Goal: Check status: Check status

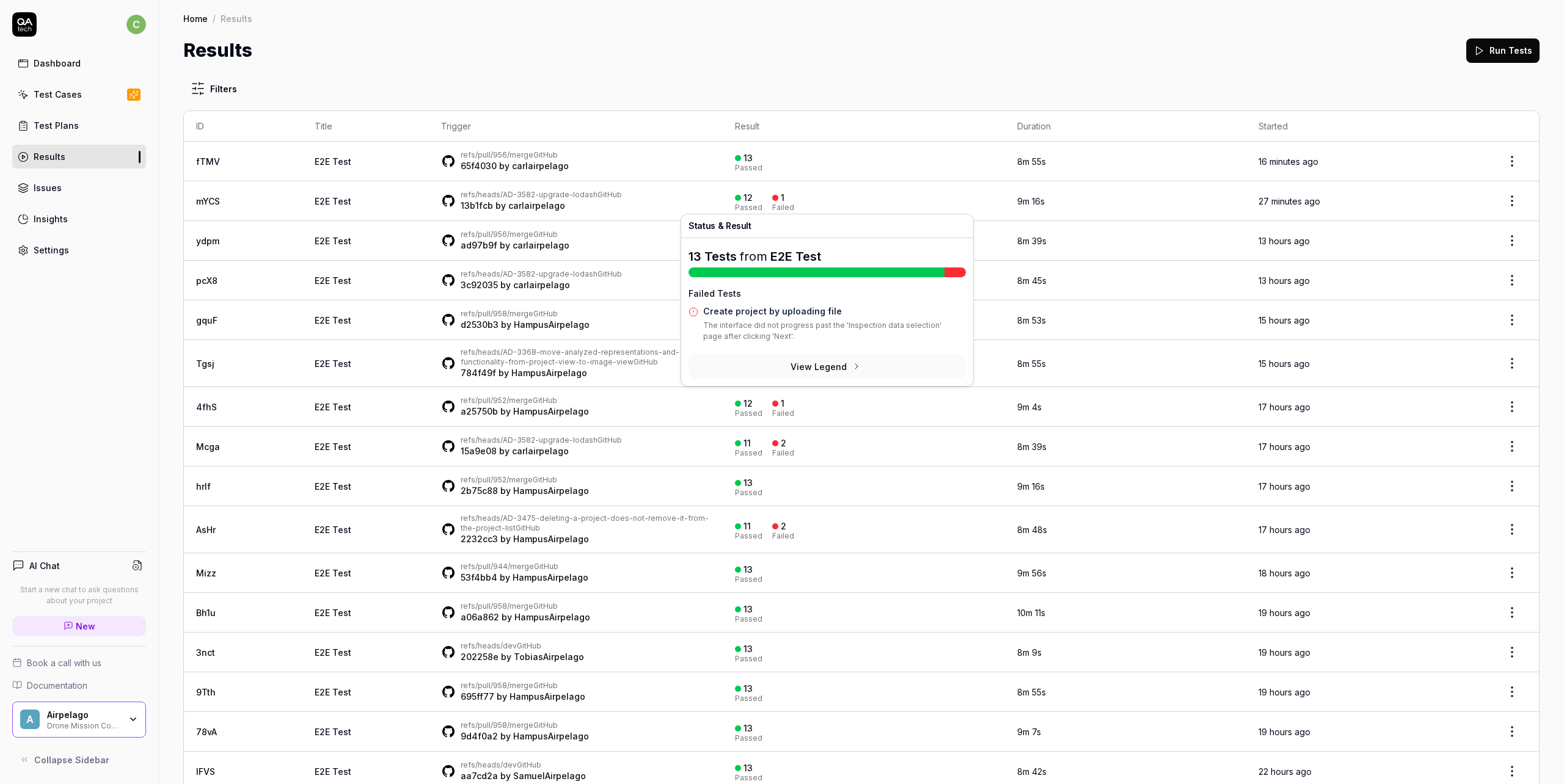
click at [772, 204] on div "Failed" at bounding box center [783, 208] width 22 height 7
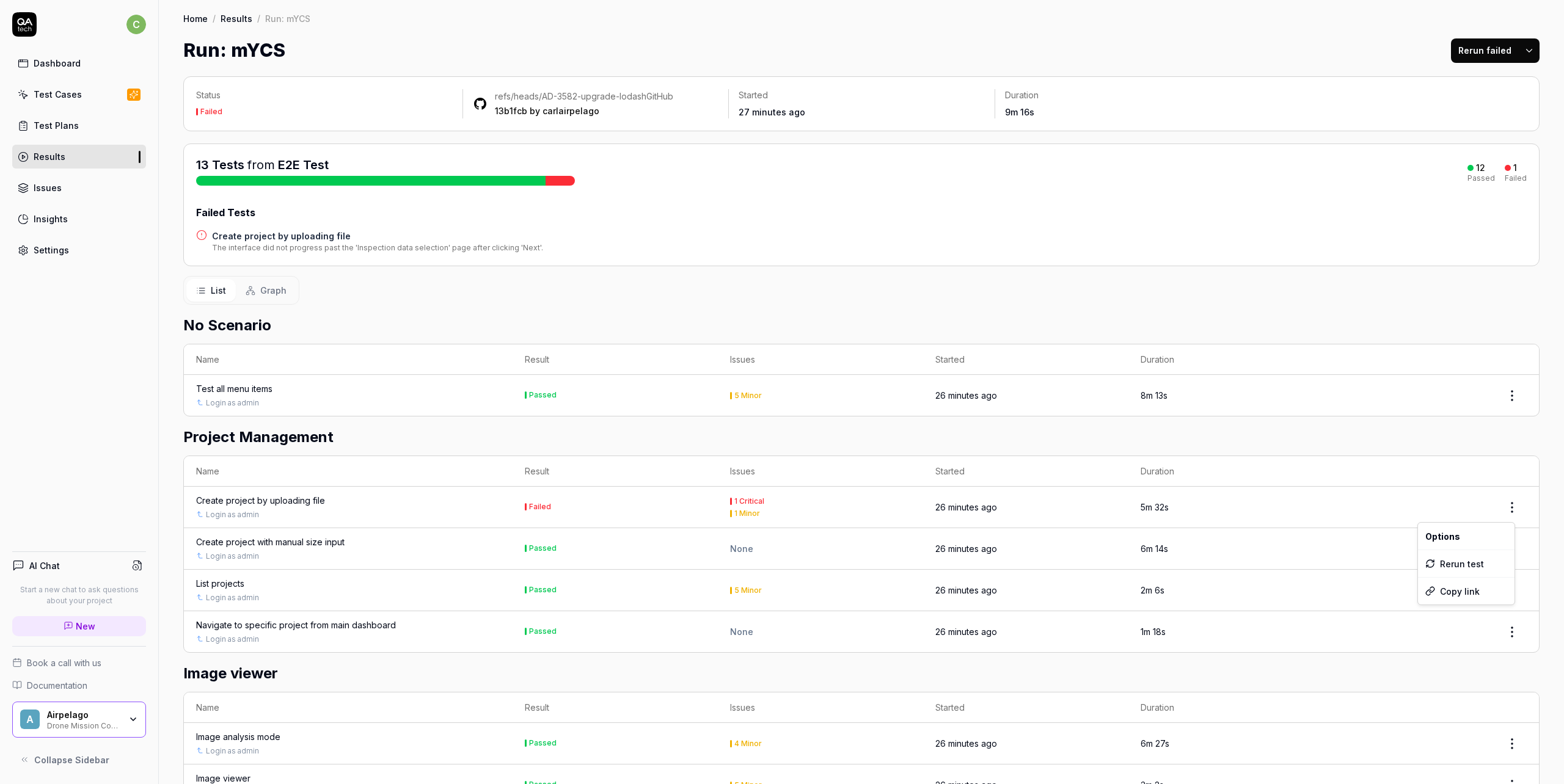
click at [1511, 508] on html "c Dashboard Test Cases Test Plans Results Issues Insights Settings AI Chat Star…" at bounding box center [782, 392] width 1564 height 784
click at [1477, 563] on div "Rerun test" at bounding box center [1466, 564] width 97 height 27
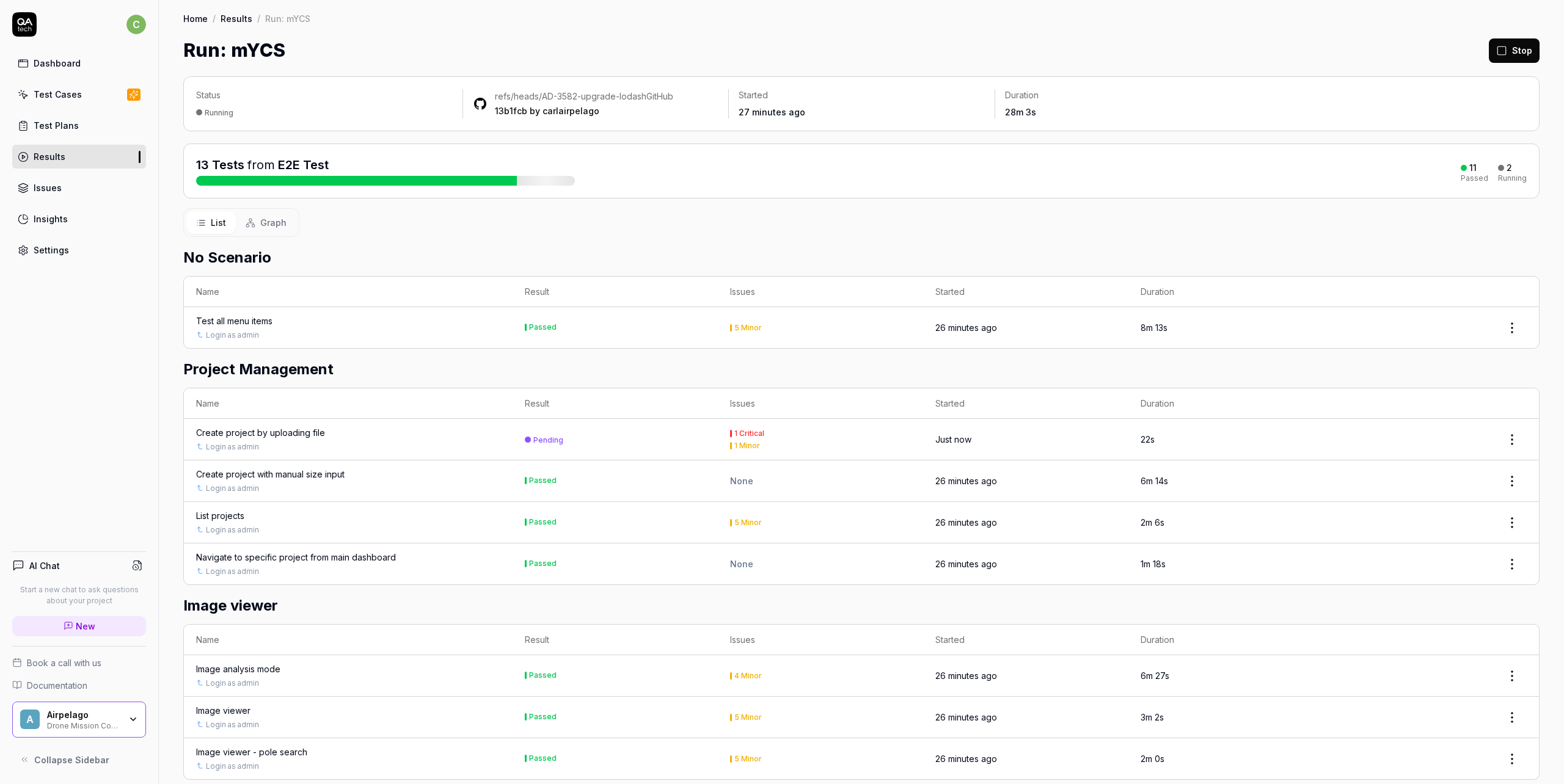
click at [272, 430] on div "Create project by uploading file" at bounding box center [261, 433] width 129 height 13
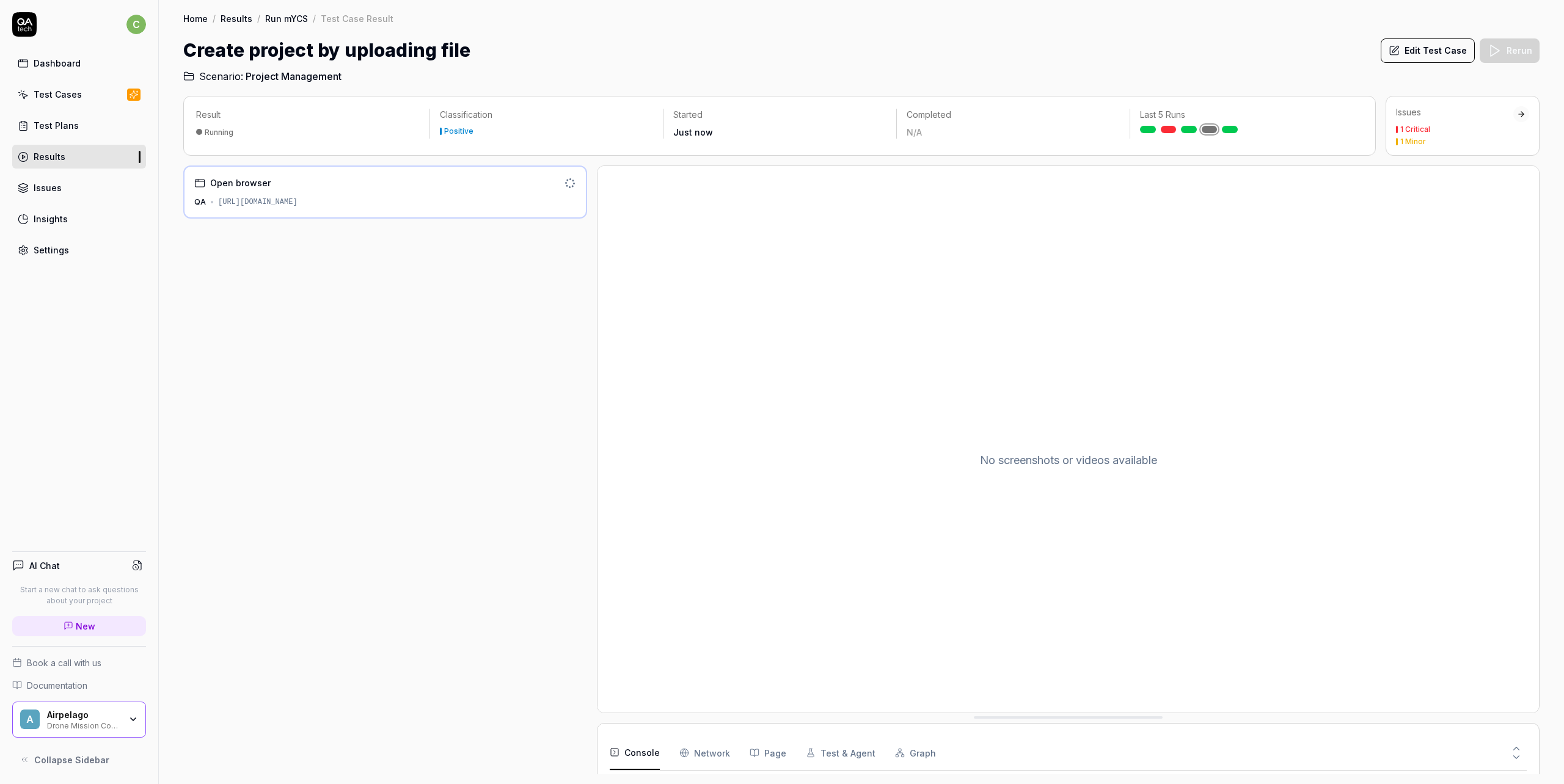
scroll to position [10, 0]
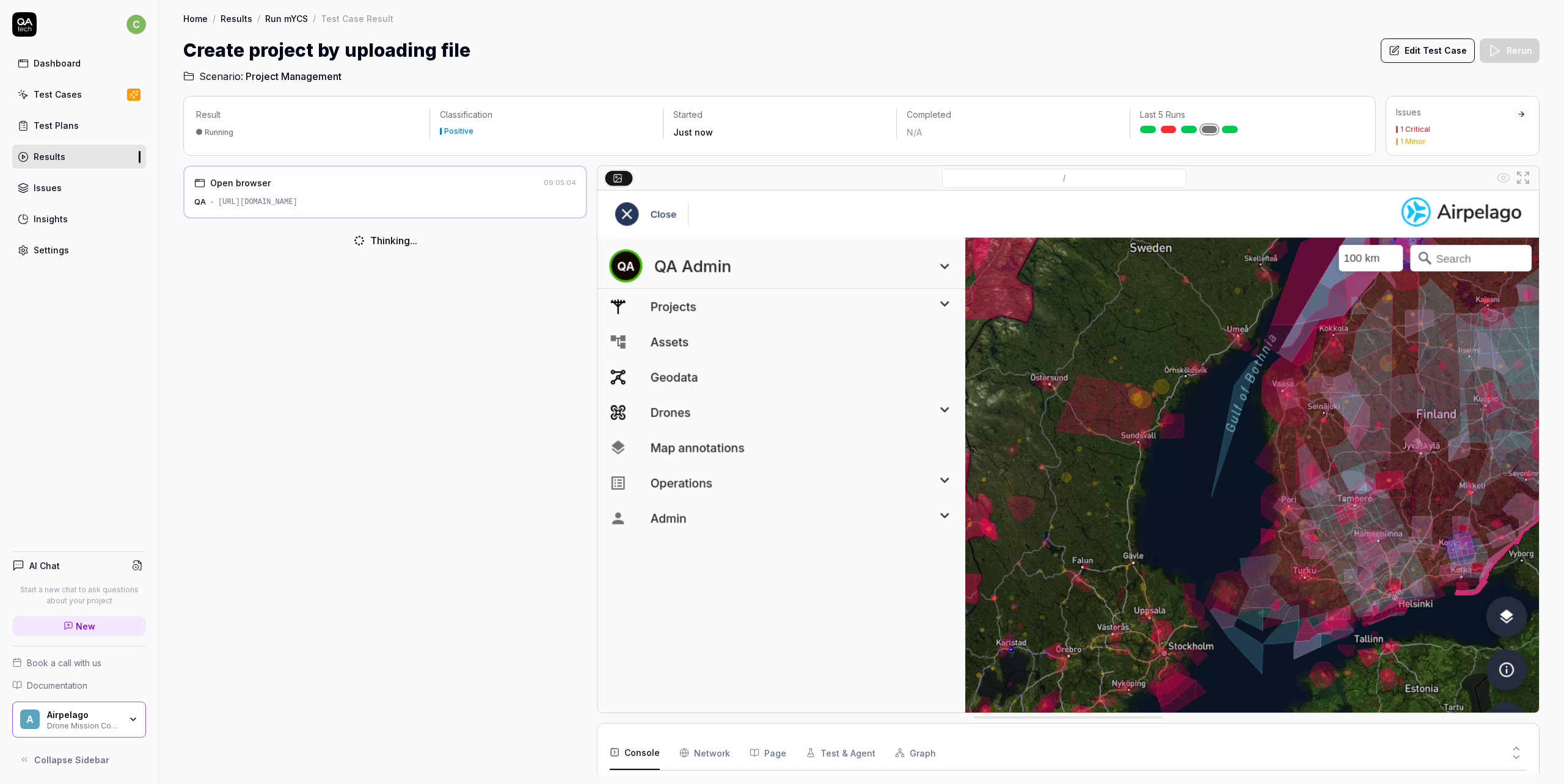
click at [1428, 138] on div "1 Minor" at bounding box center [1455, 142] width 118 height 7
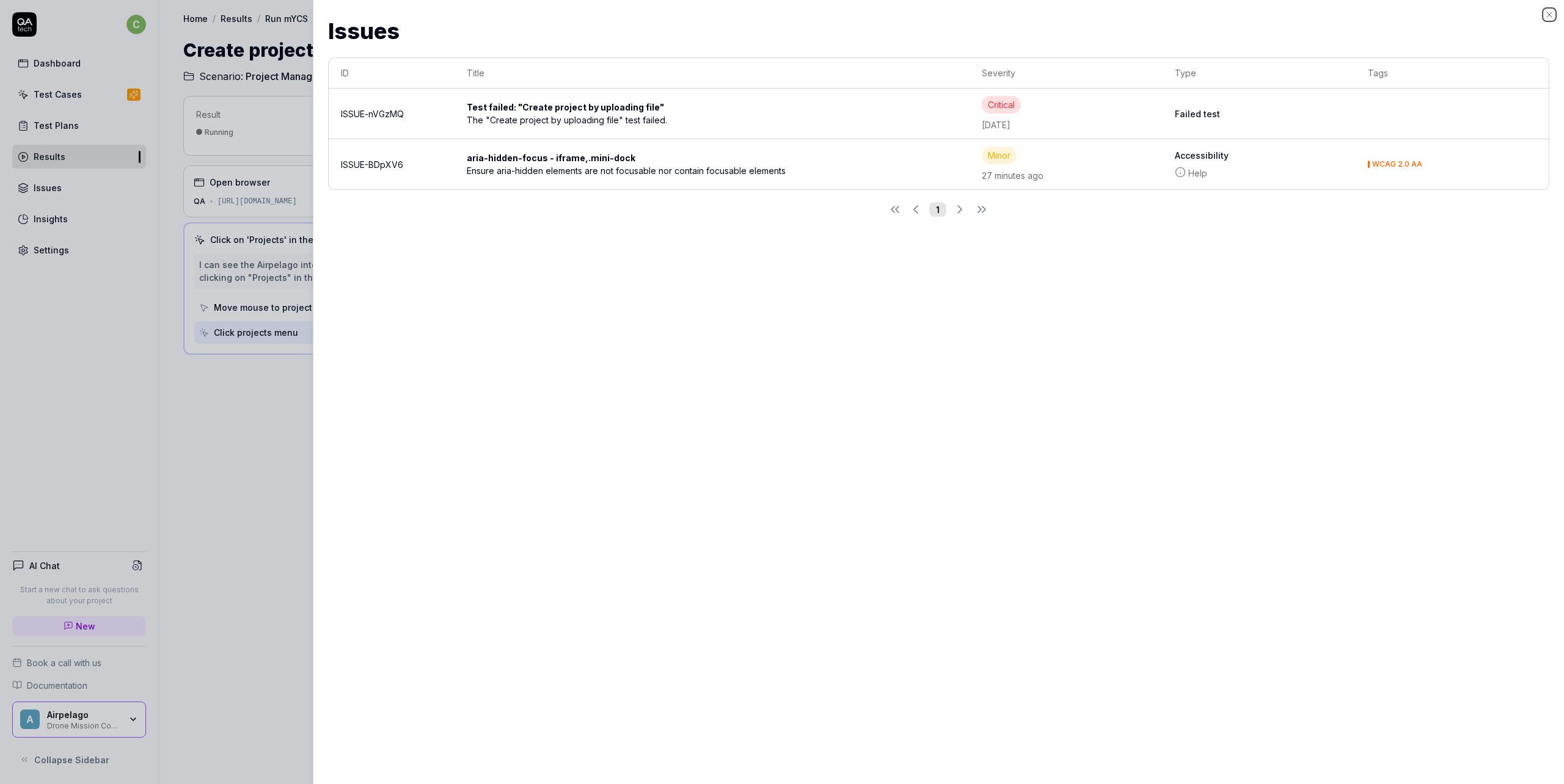
click at [1548, 14] on icon "button" at bounding box center [1550, 15] width 10 height 10
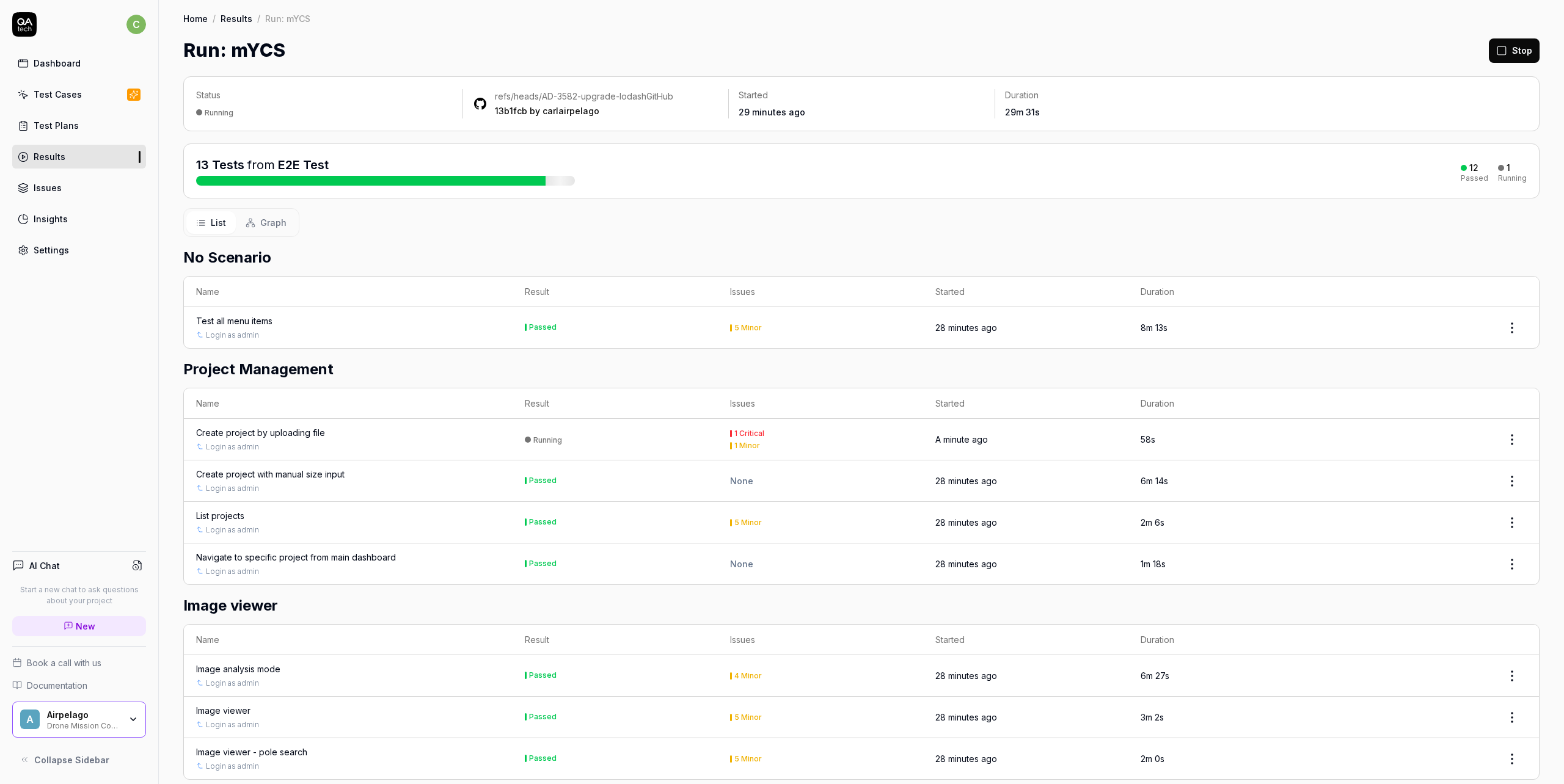
drag, startPoint x: 461, startPoint y: 290, endPoint x: 528, endPoint y: 295, distance: 67.2
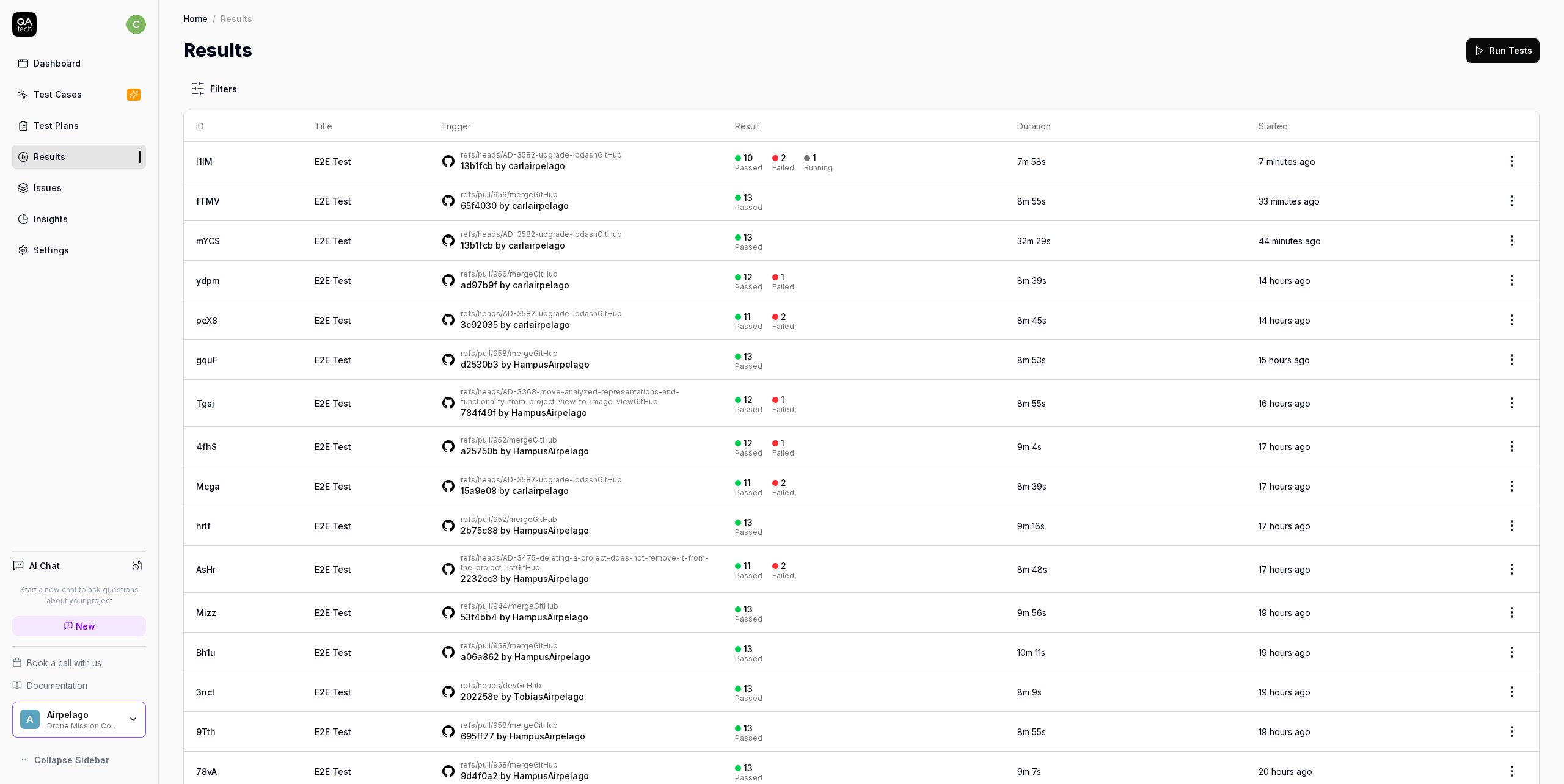
click at [1504, 153] on html "c Dashboard Test Cases Test Plans Results Issues Insights Settings AI Chat Star…" at bounding box center [782, 392] width 1564 height 784
click at [1459, 218] on span "Stop all tests" at bounding box center [1464, 218] width 56 height 13
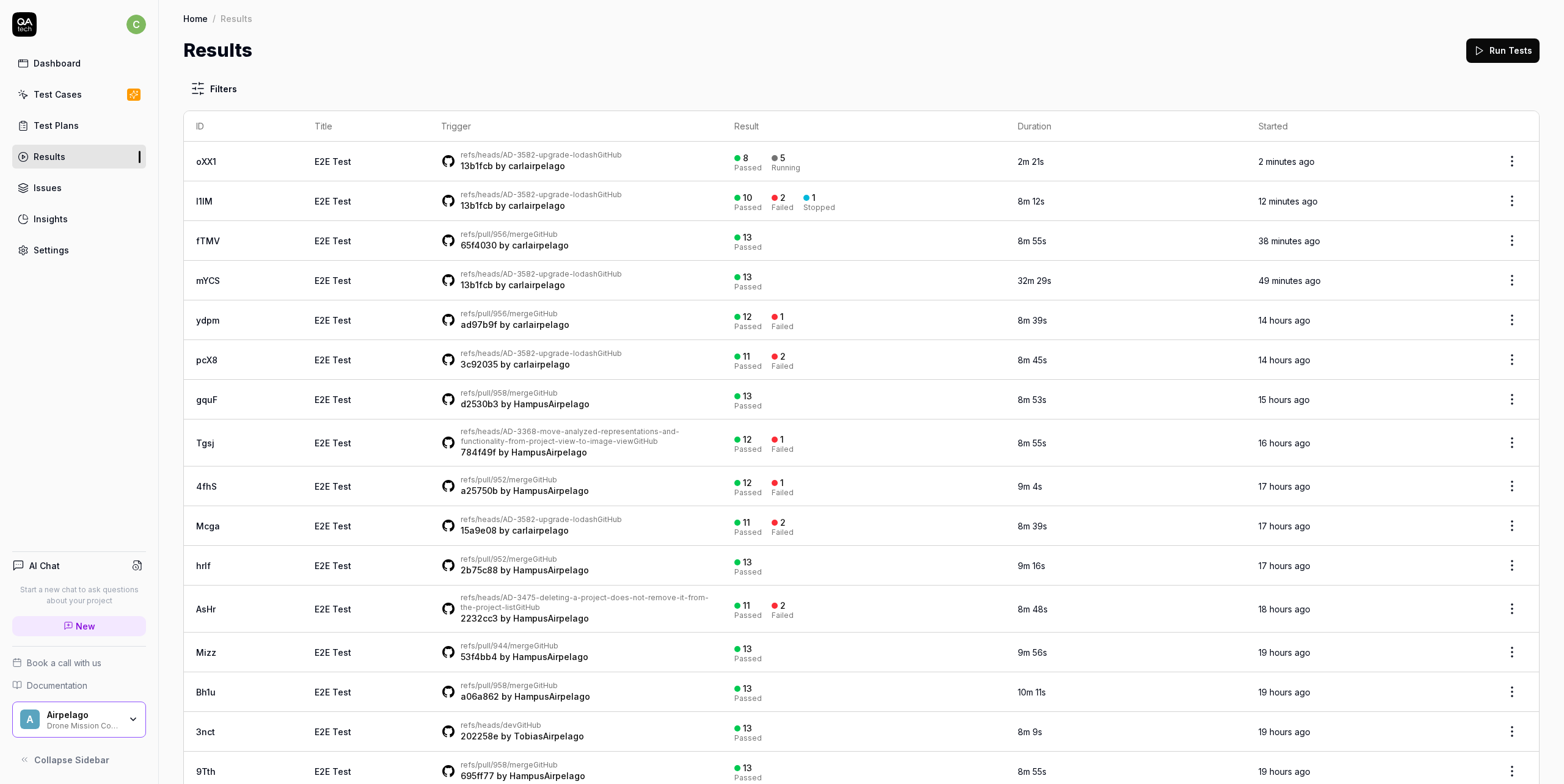
click at [63, 247] on div "Settings" at bounding box center [51, 250] width 35 height 13
click at [50, 93] on div "Test Cases" at bounding box center [57, 95] width 48 height 13
click at [315, 201] on link "E2E Test" at bounding box center [333, 201] width 37 height 10
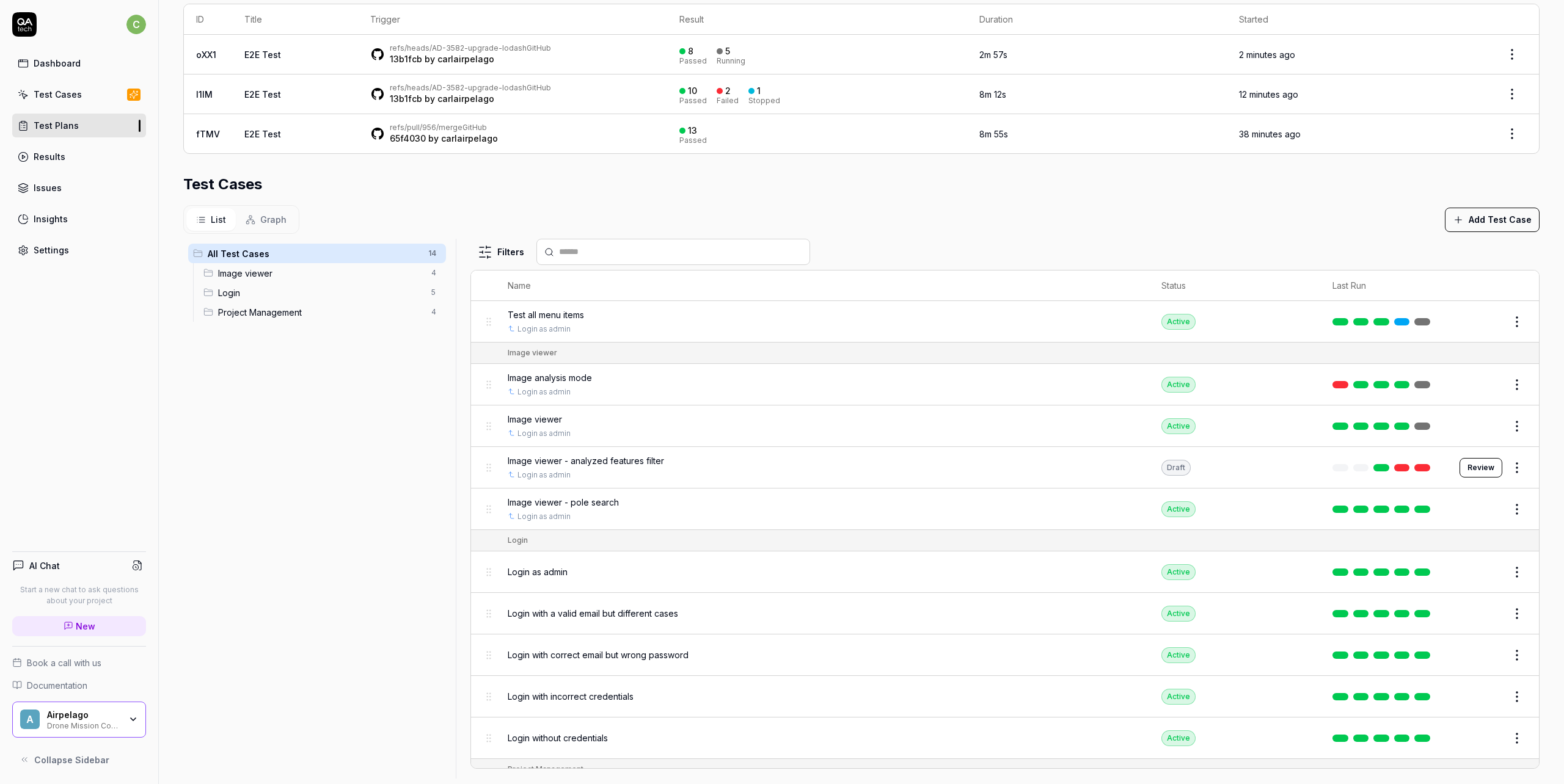
scroll to position [216, 0]
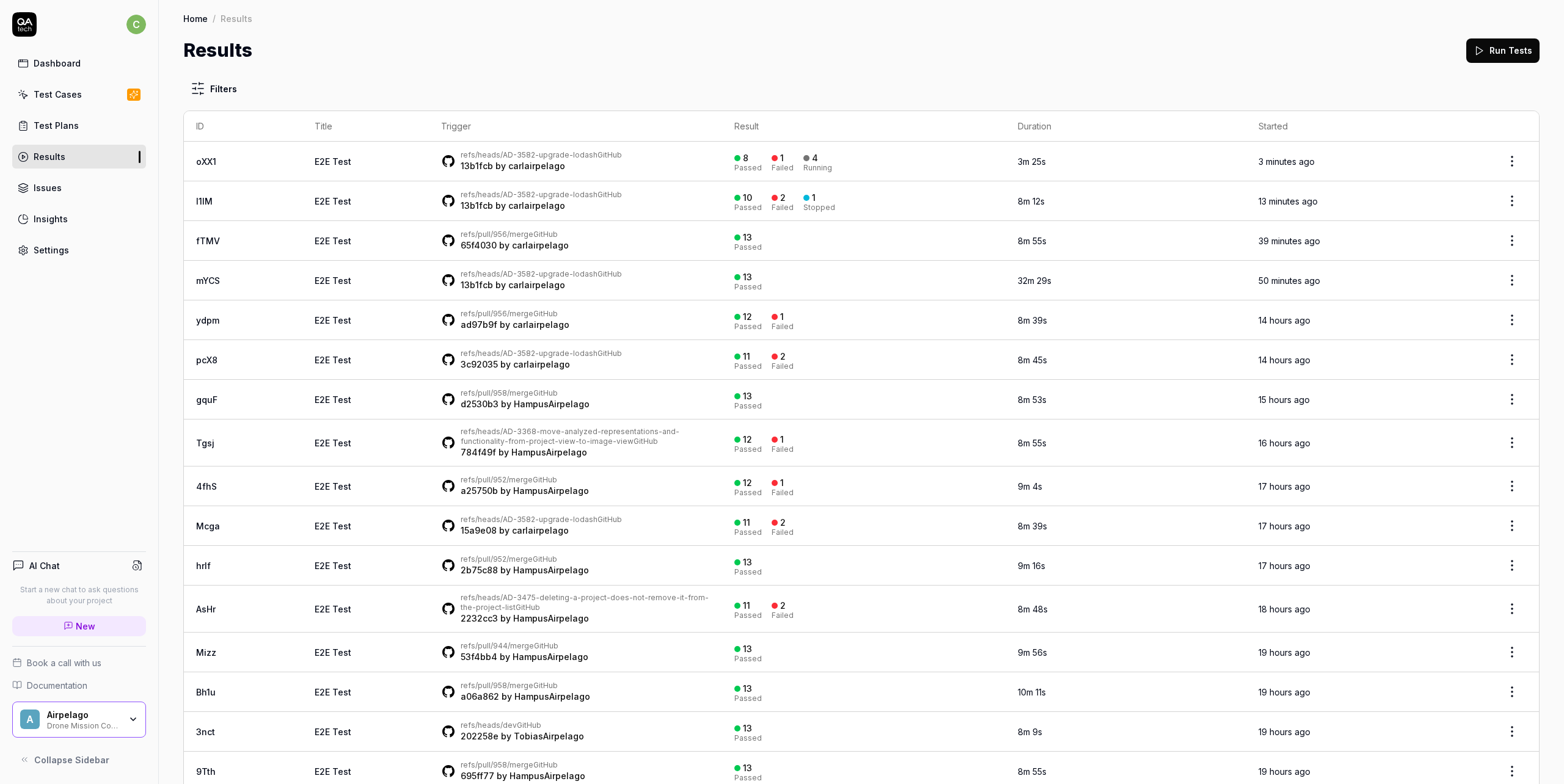
click at [315, 163] on link "E2E Test" at bounding box center [333, 161] width 37 height 10
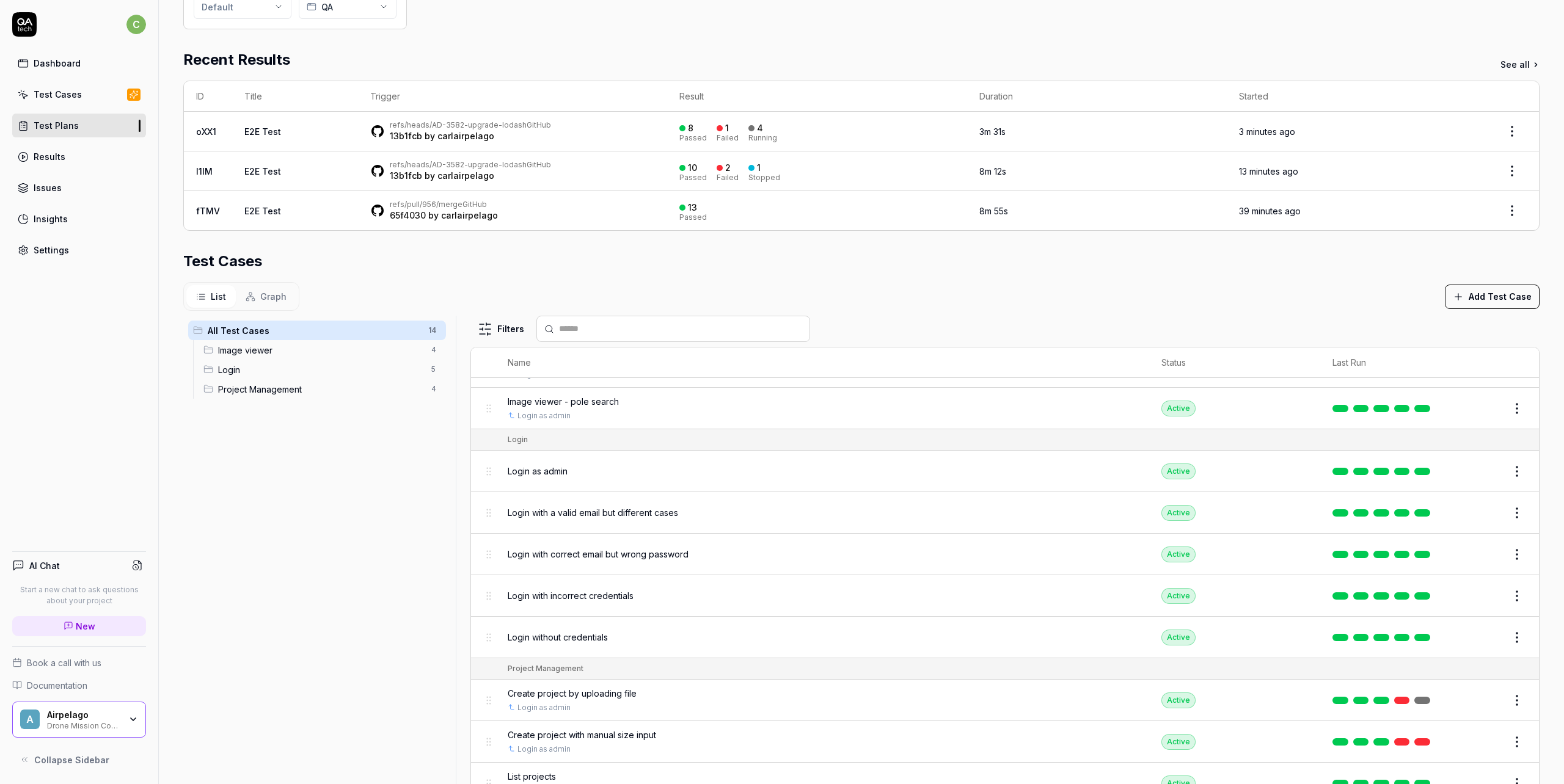
scroll to position [289, 0]
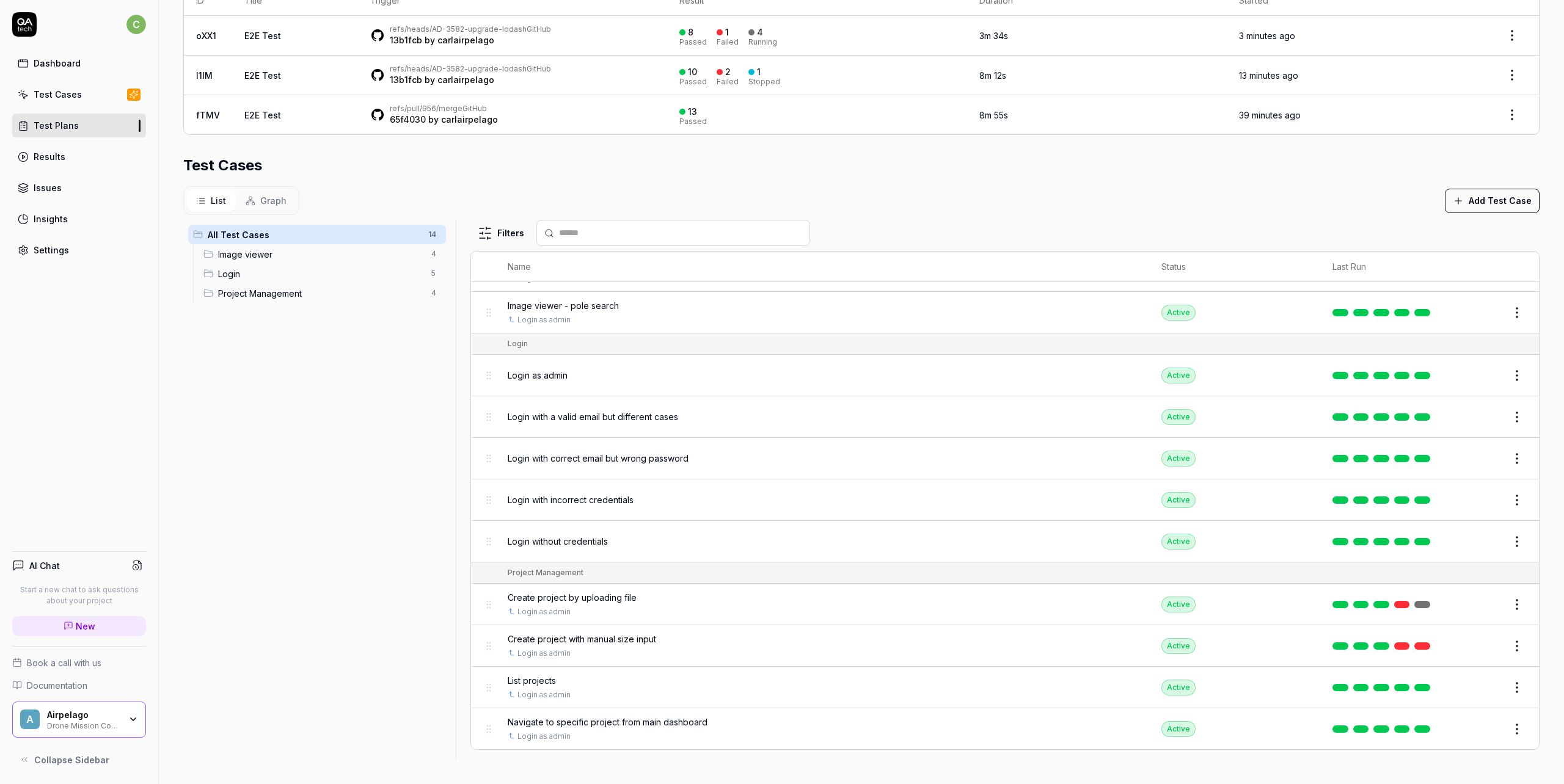
click at [1174, 646] on div "Active" at bounding box center [1178, 646] width 34 height 16
click at [1497, 606] on html "**********" at bounding box center [782, 392] width 1564 height 784
click at [1492, 584] on button "button" at bounding box center [1489, 581] width 17 height 10
click at [1484, 622] on html "**********" at bounding box center [782, 392] width 1564 height 784
click at [1496, 604] on html "**********" at bounding box center [782, 392] width 1564 height 784
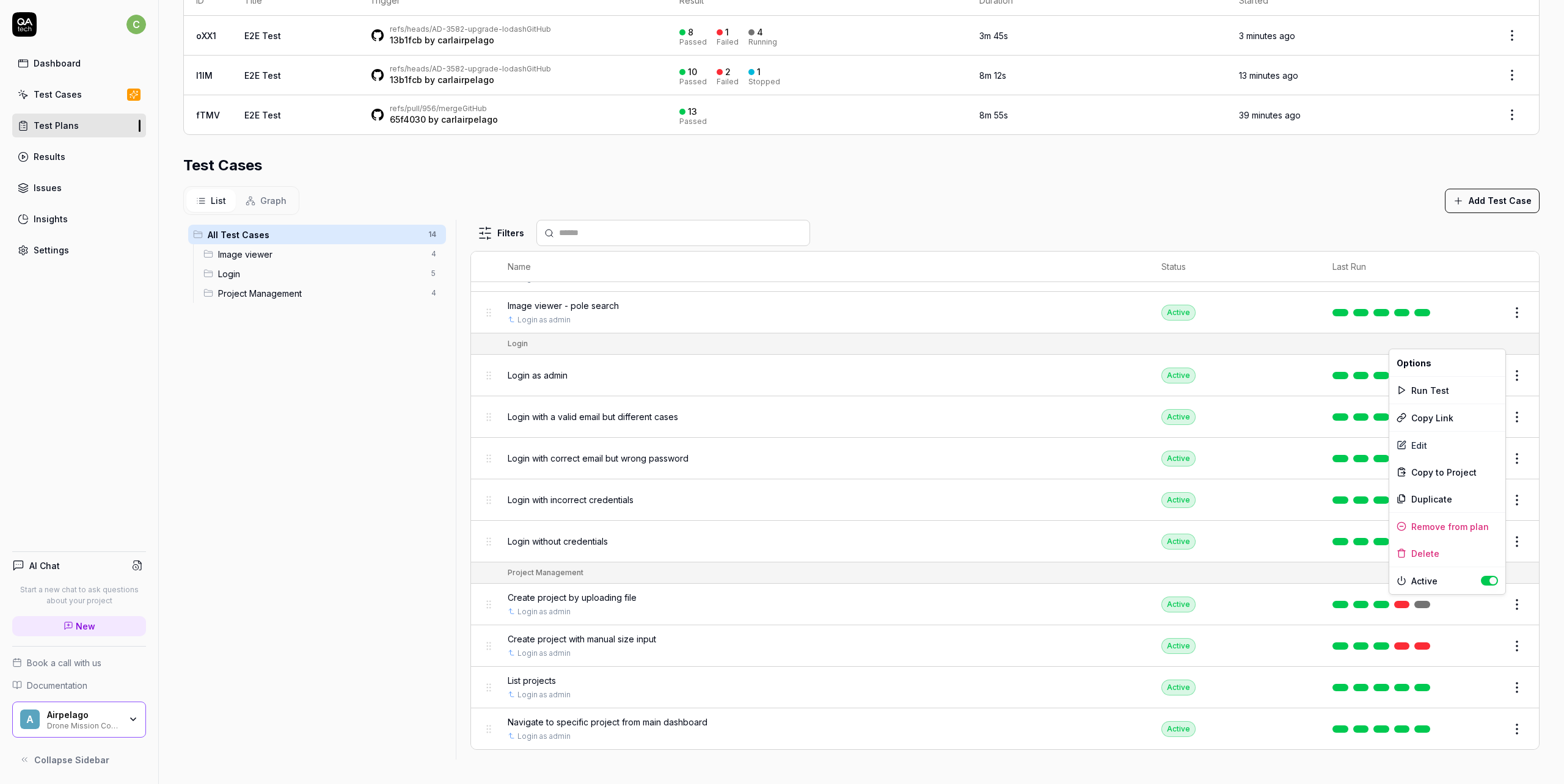
click at [1492, 585] on button "button" at bounding box center [1489, 581] width 17 height 10
click at [1498, 643] on html "**********" at bounding box center [782, 392] width 1564 height 784
click at [1495, 638] on html "**********" at bounding box center [782, 392] width 1564 height 784
click at [1492, 624] on button "button" at bounding box center [1489, 623] width 17 height 10
drag, startPoint x: 1512, startPoint y: 623, endPoint x: 1505, endPoint y: 626, distance: 7.6
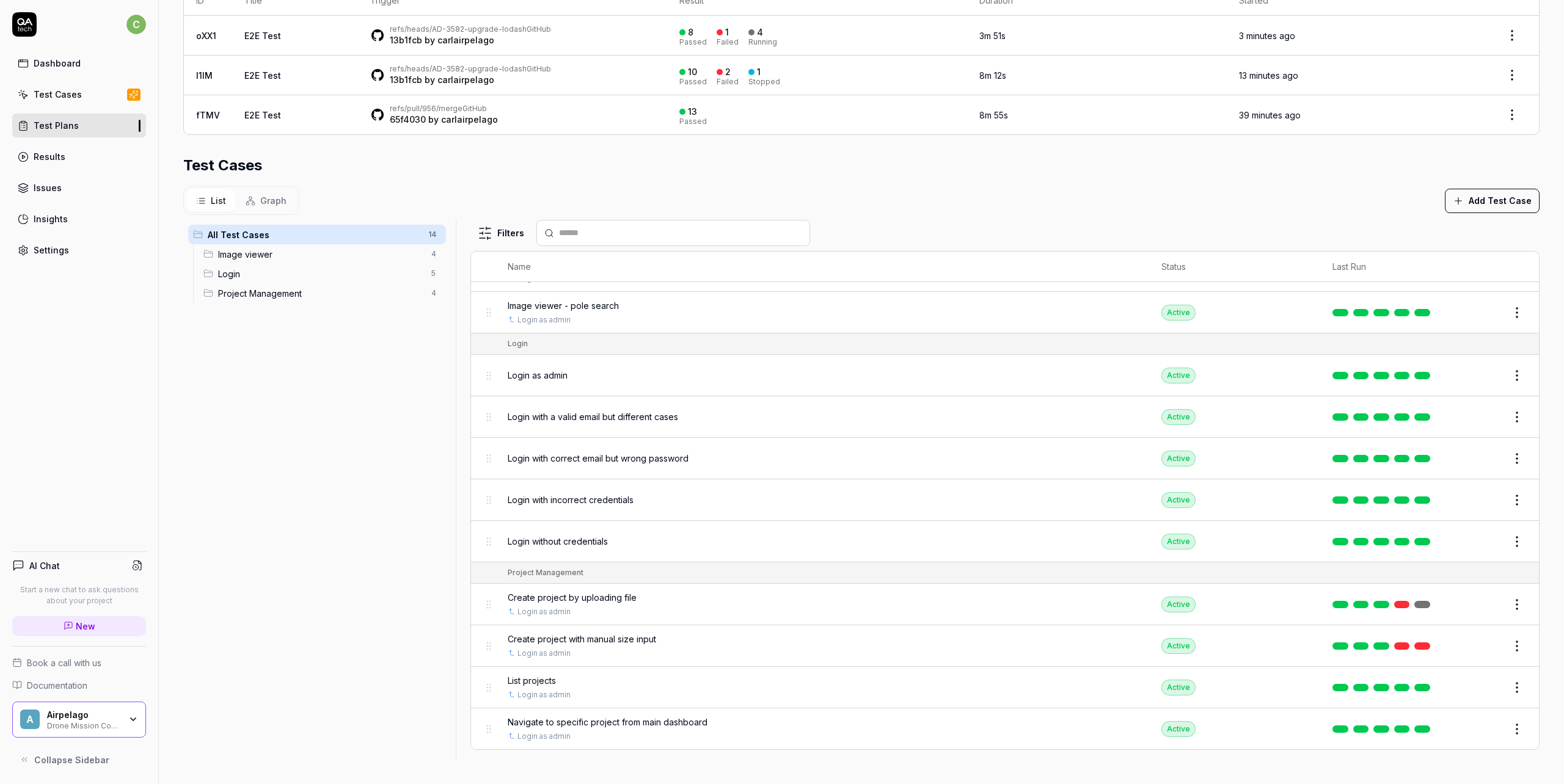
click at [1513, 623] on html "**********" at bounding box center [782, 392] width 1564 height 784
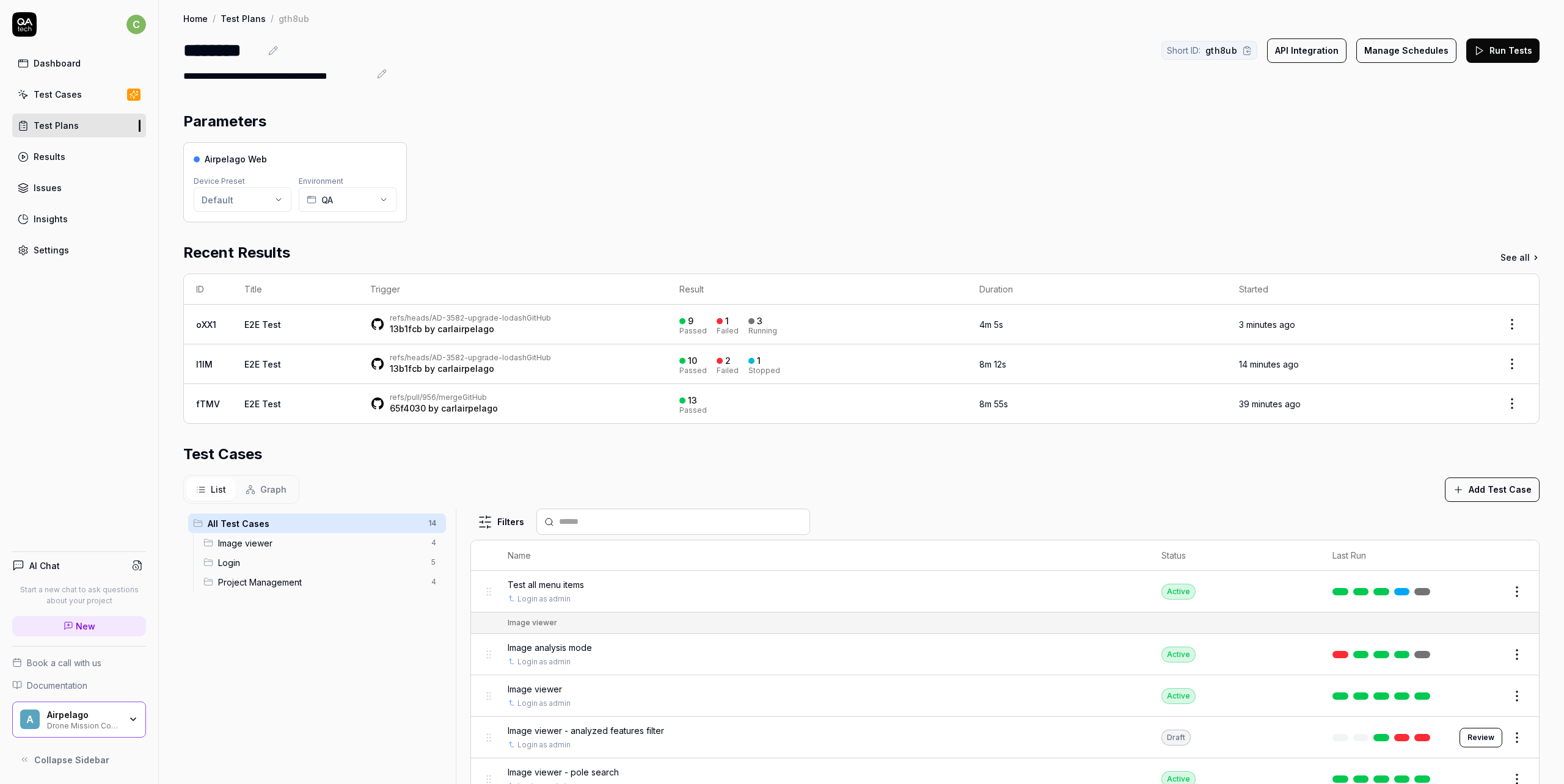
click at [49, 60] on div "Dashboard" at bounding box center [57, 63] width 47 height 13
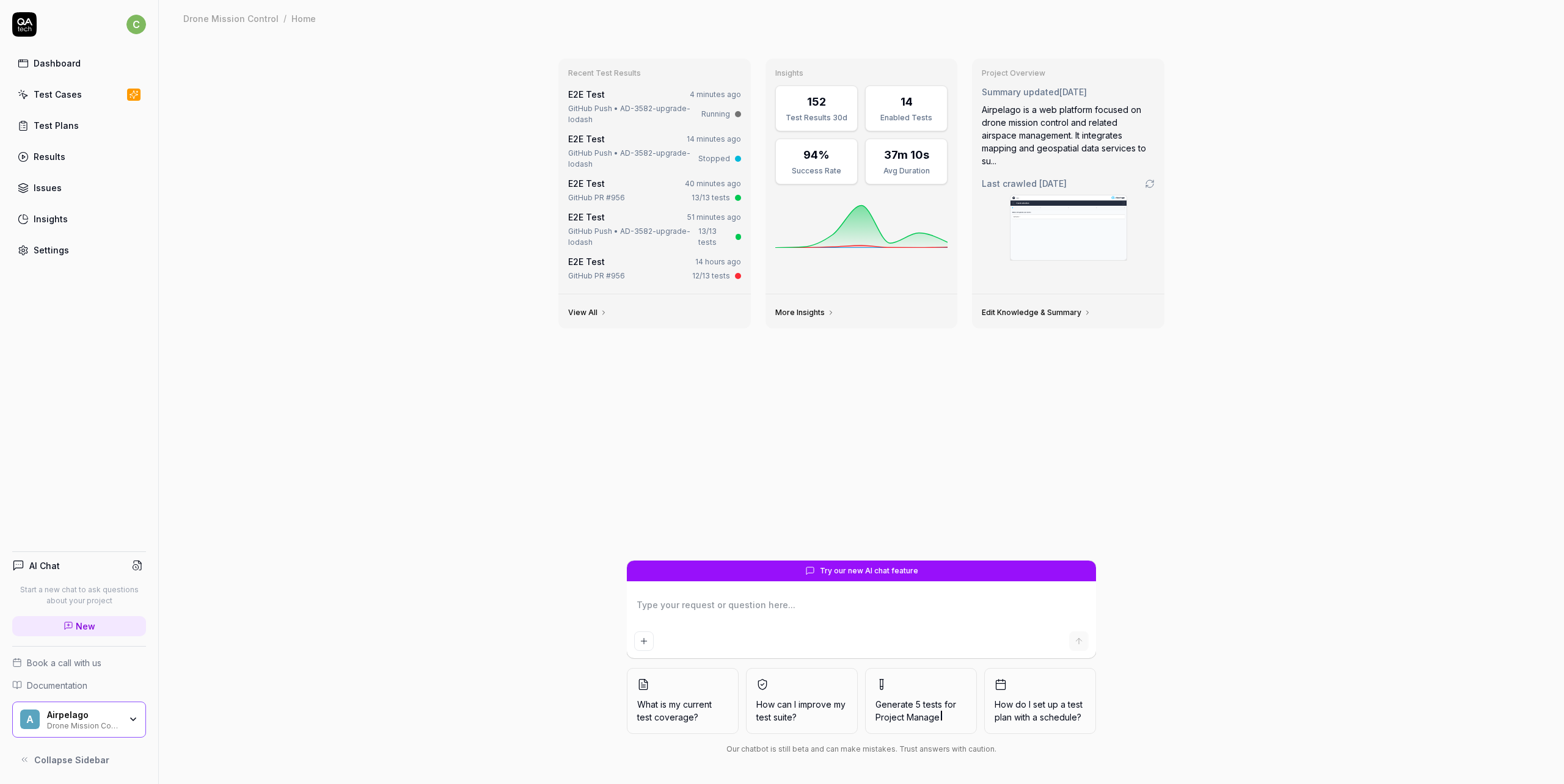
click at [594, 94] on link "E2E Test" at bounding box center [586, 94] width 37 height 10
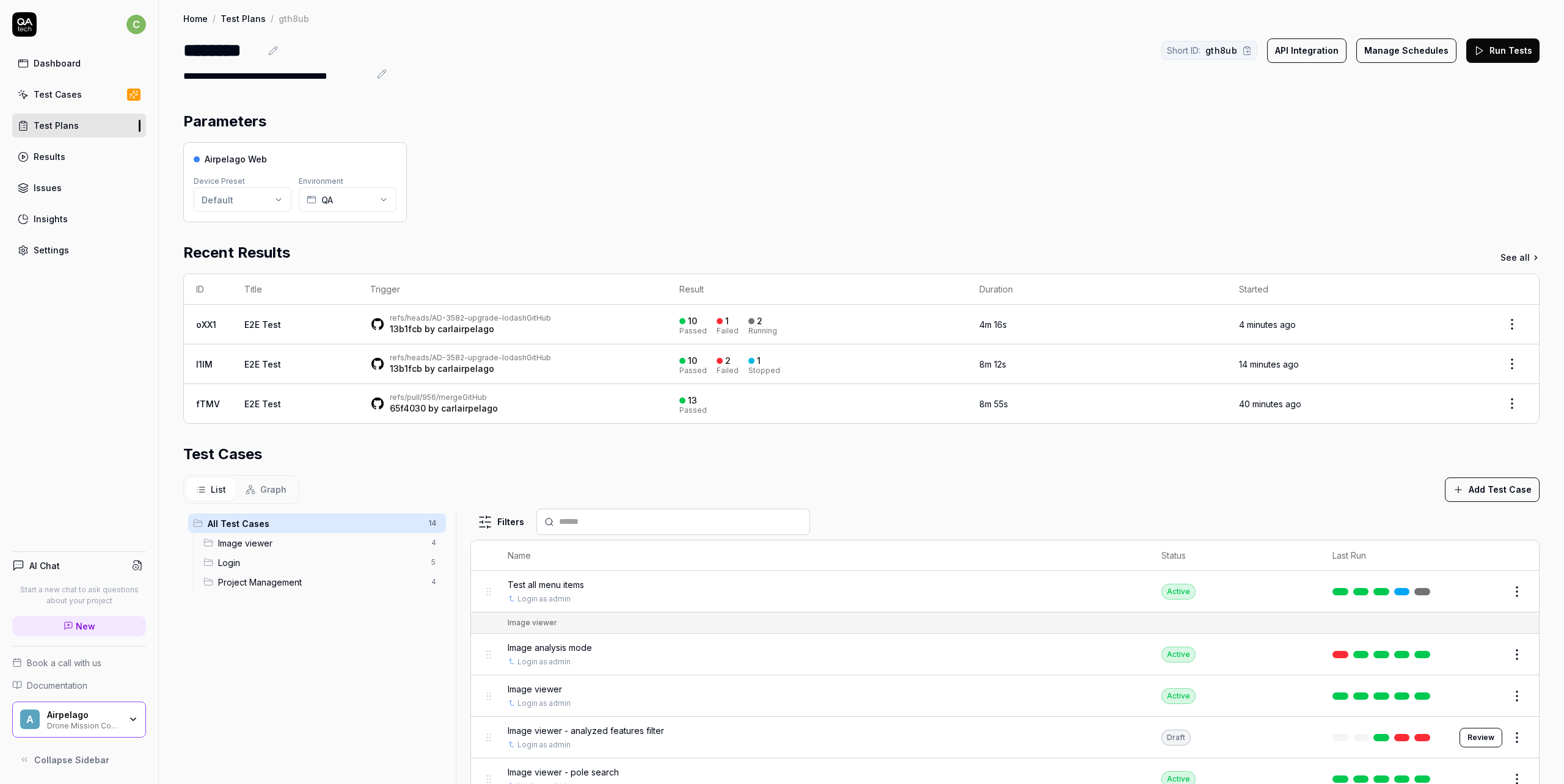
click at [237, 17] on link "Test Plans" at bounding box center [243, 18] width 45 height 12
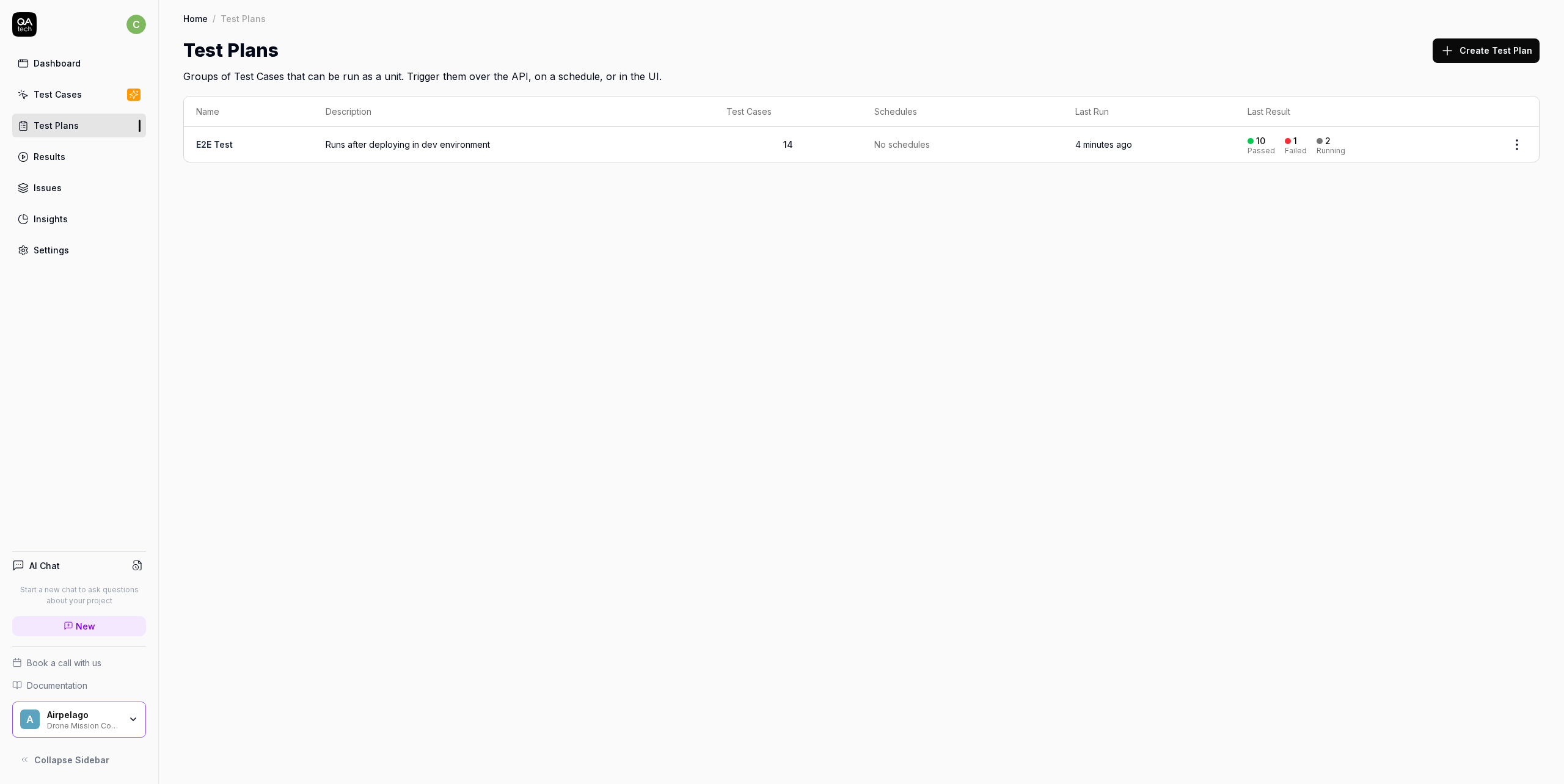
click at [201, 19] on link "Home" at bounding box center [196, 18] width 24 height 12
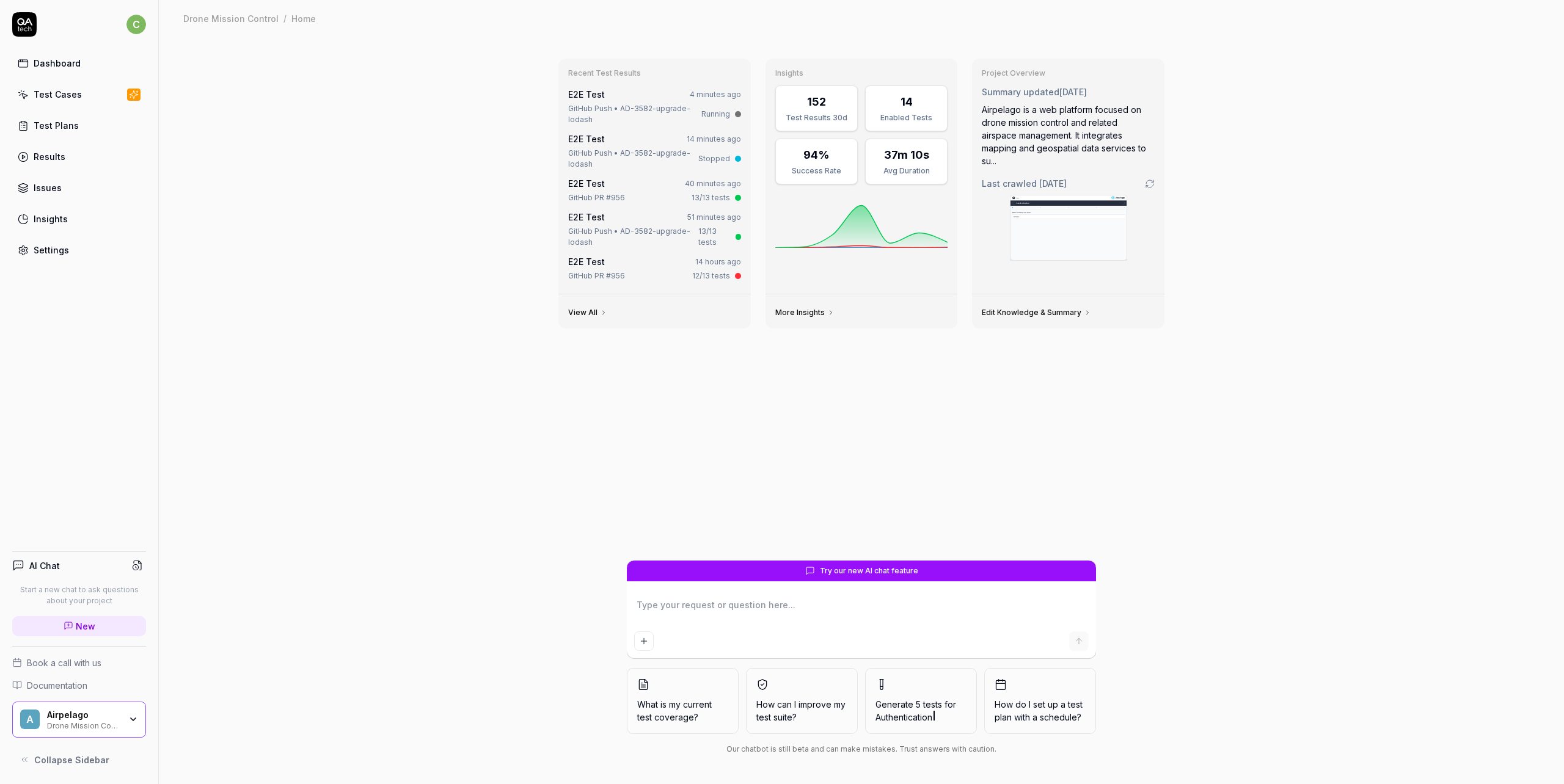
click at [56, 93] on div "Test Cases" at bounding box center [57, 95] width 48 height 13
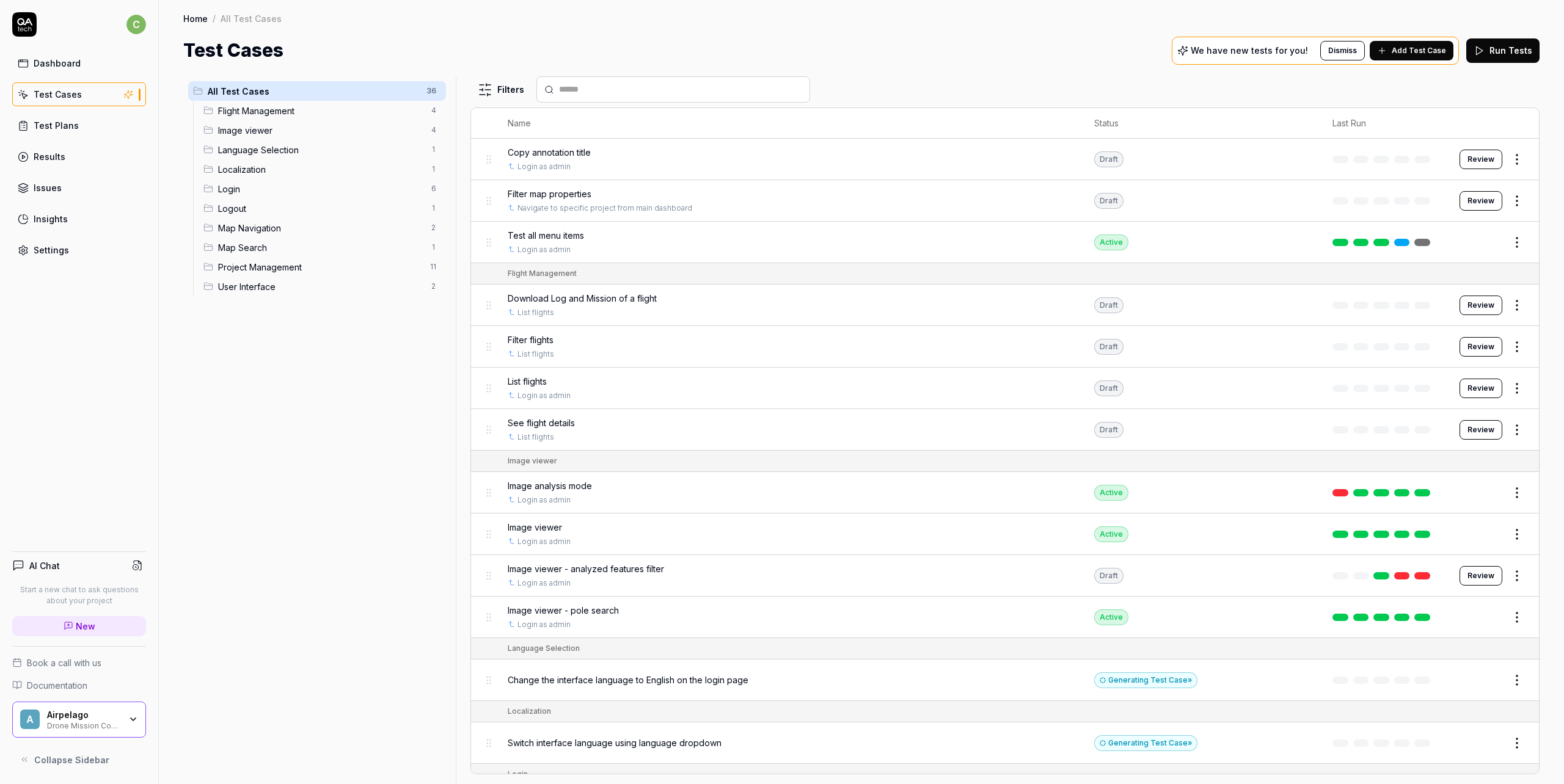
click at [56, 65] on div "Dashboard" at bounding box center [57, 63] width 47 height 13
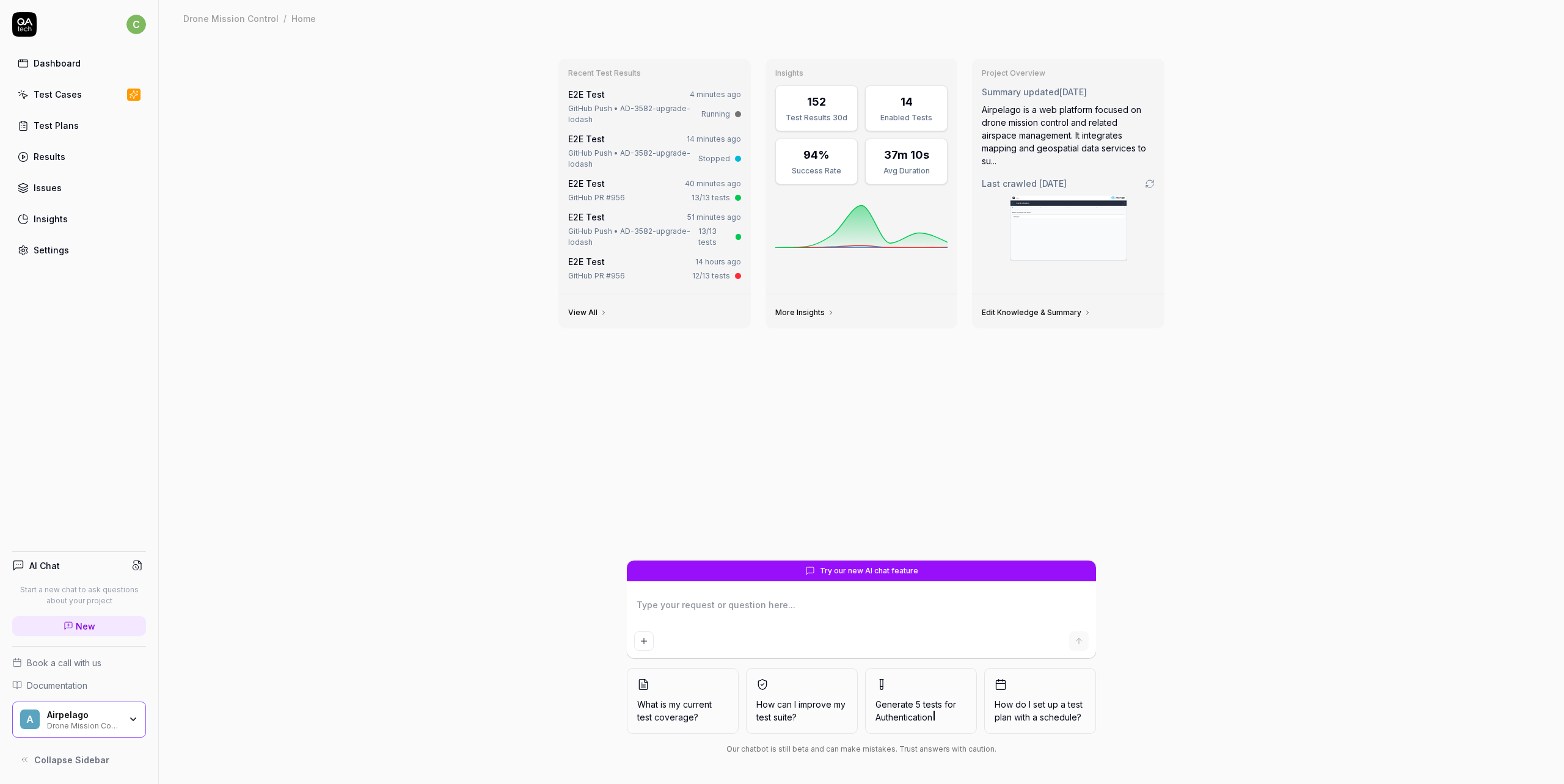
type textarea "*"
click at [578, 313] on link "View All" at bounding box center [588, 313] width 39 height 10
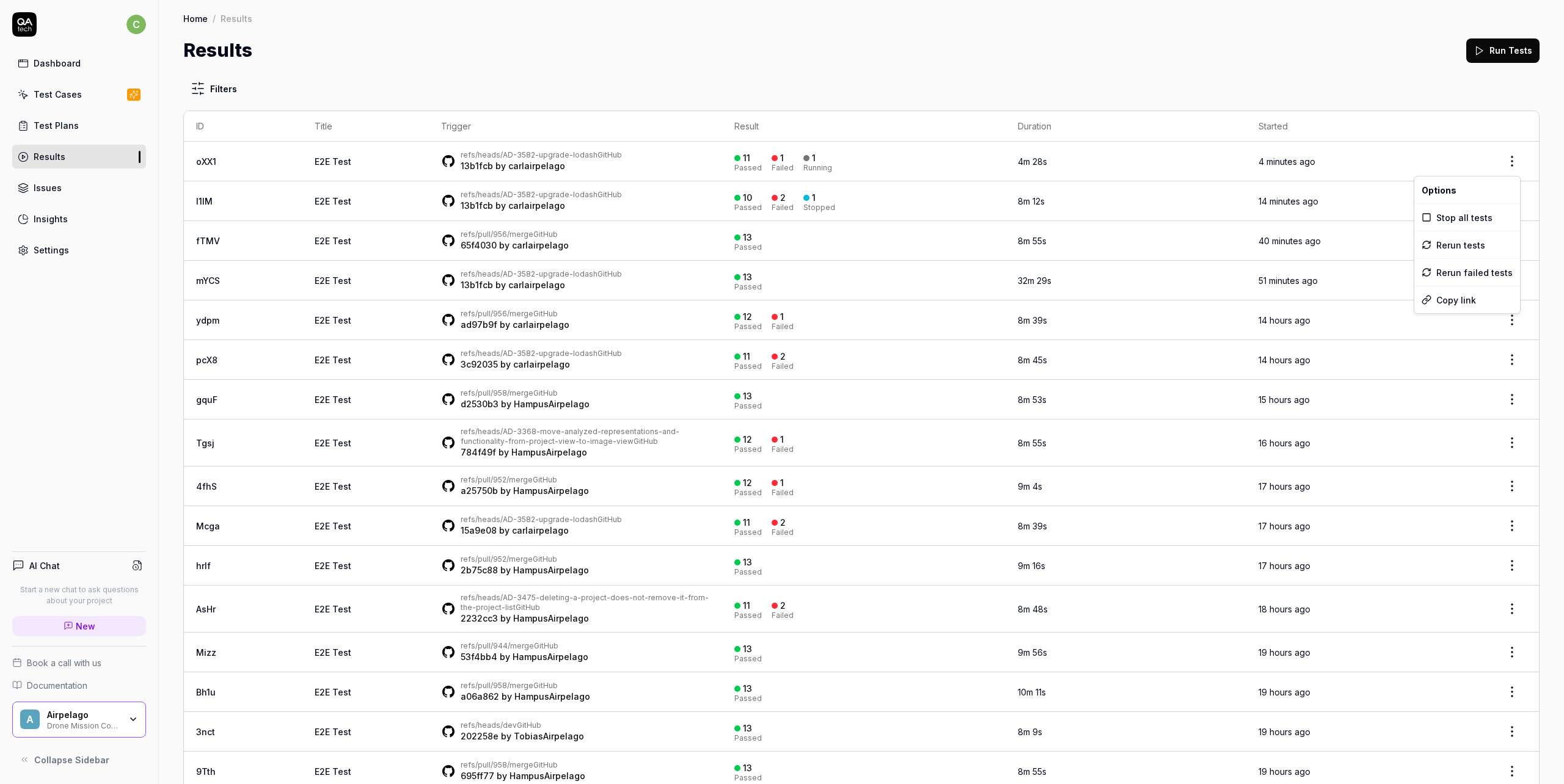
click at [1504, 164] on html "c Dashboard Test Cases Test Plans Results Issues Insights Settings AI Chat Star…" at bounding box center [782, 392] width 1564 height 784
click at [1457, 220] on span "Stop all tests" at bounding box center [1464, 218] width 56 height 13
click at [61, 64] on div "Dashboard" at bounding box center [57, 63] width 47 height 13
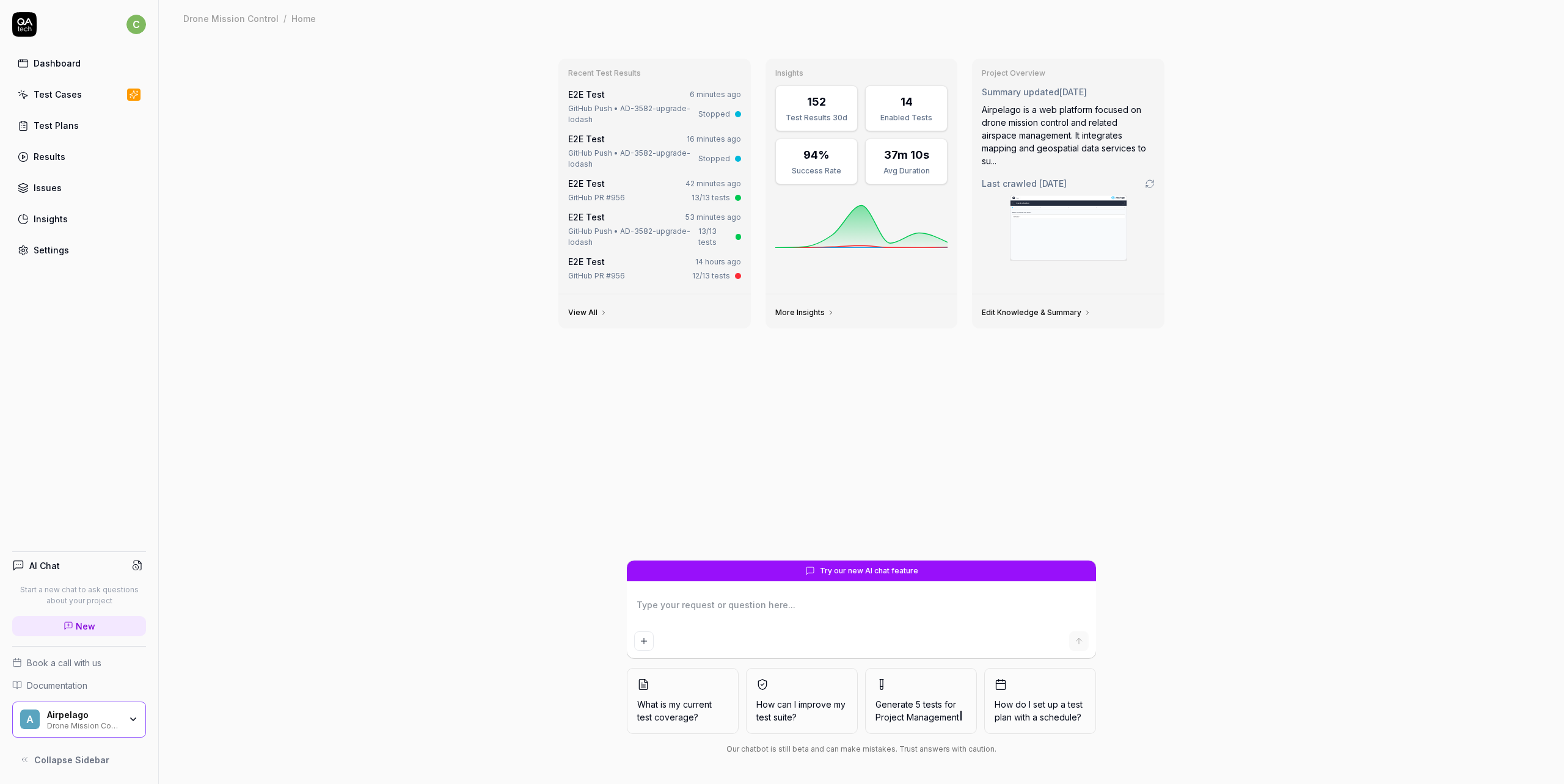
type textarea "*"
click at [588, 310] on link "View All" at bounding box center [588, 313] width 39 height 10
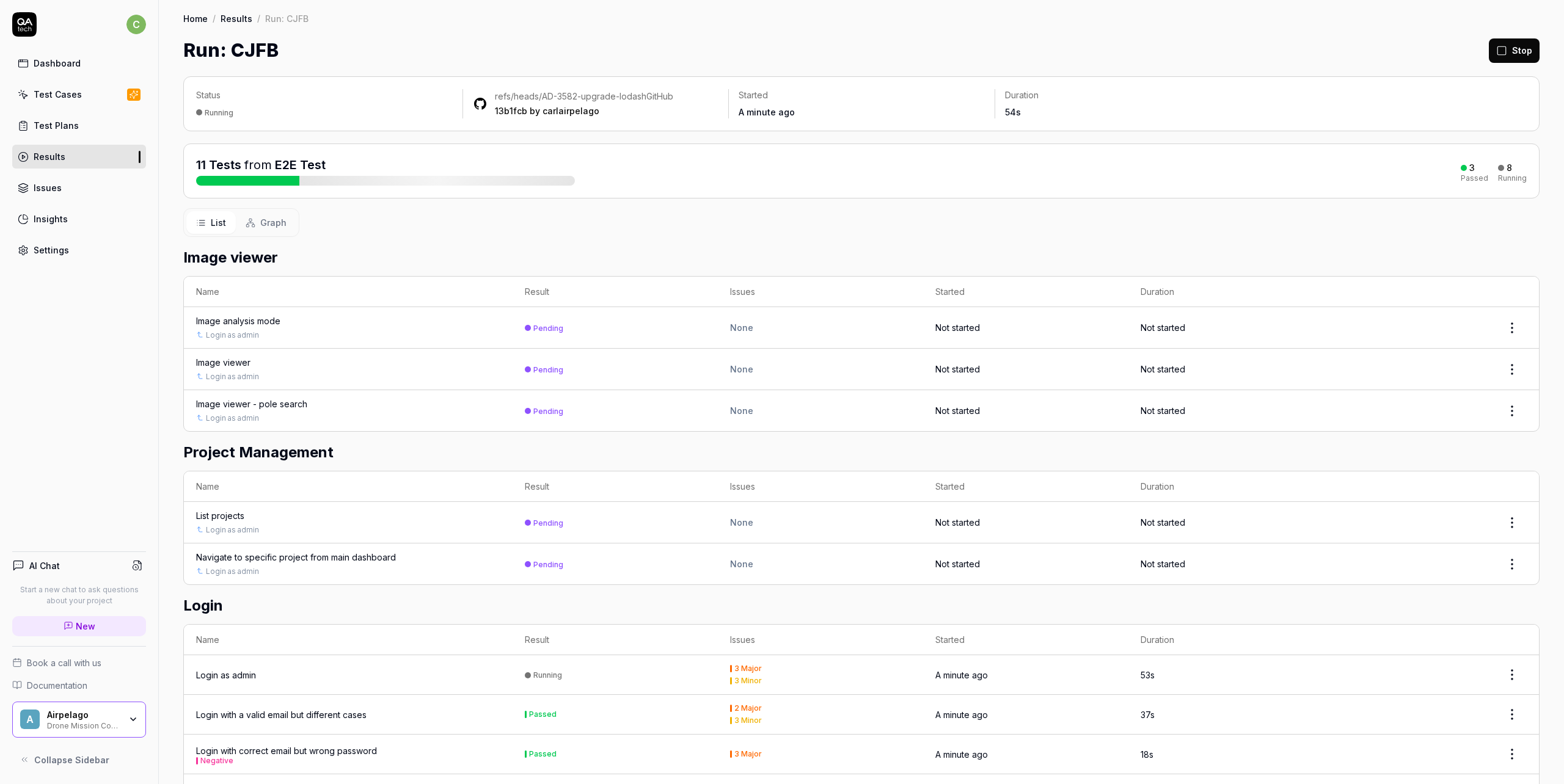
click at [54, 158] on div "Results" at bounding box center [49, 157] width 32 height 13
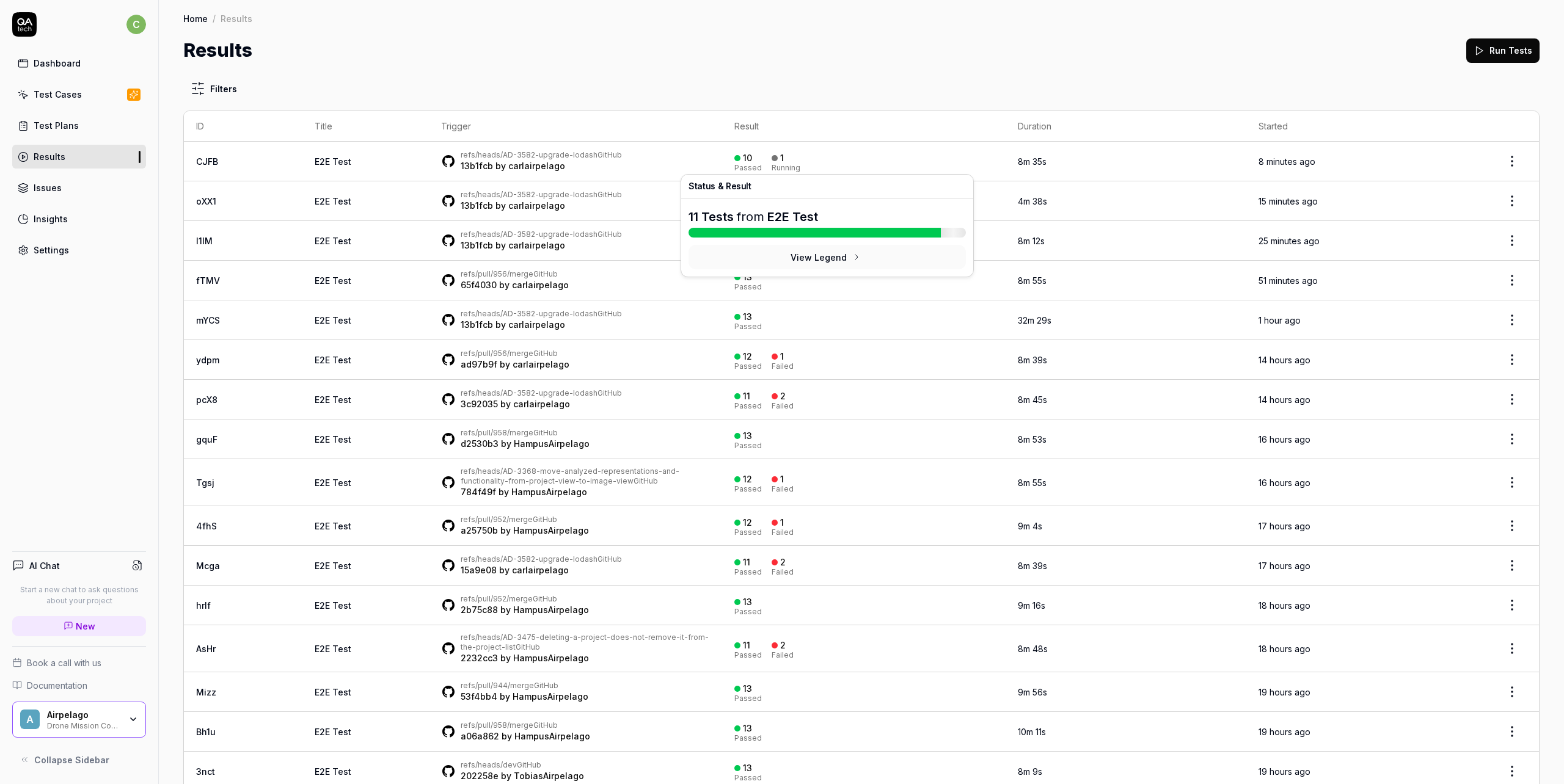
click at [854, 61] on div "Results Run Tests" at bounding box center [862, 50] width 1356 height 27
click at [302, 156] on td "E2E Test" at bounding box center [366, 161] width 126 height 39
click at [315, 163] on link "E2E Test" at bounding box center [333, 161] width 37 height 10
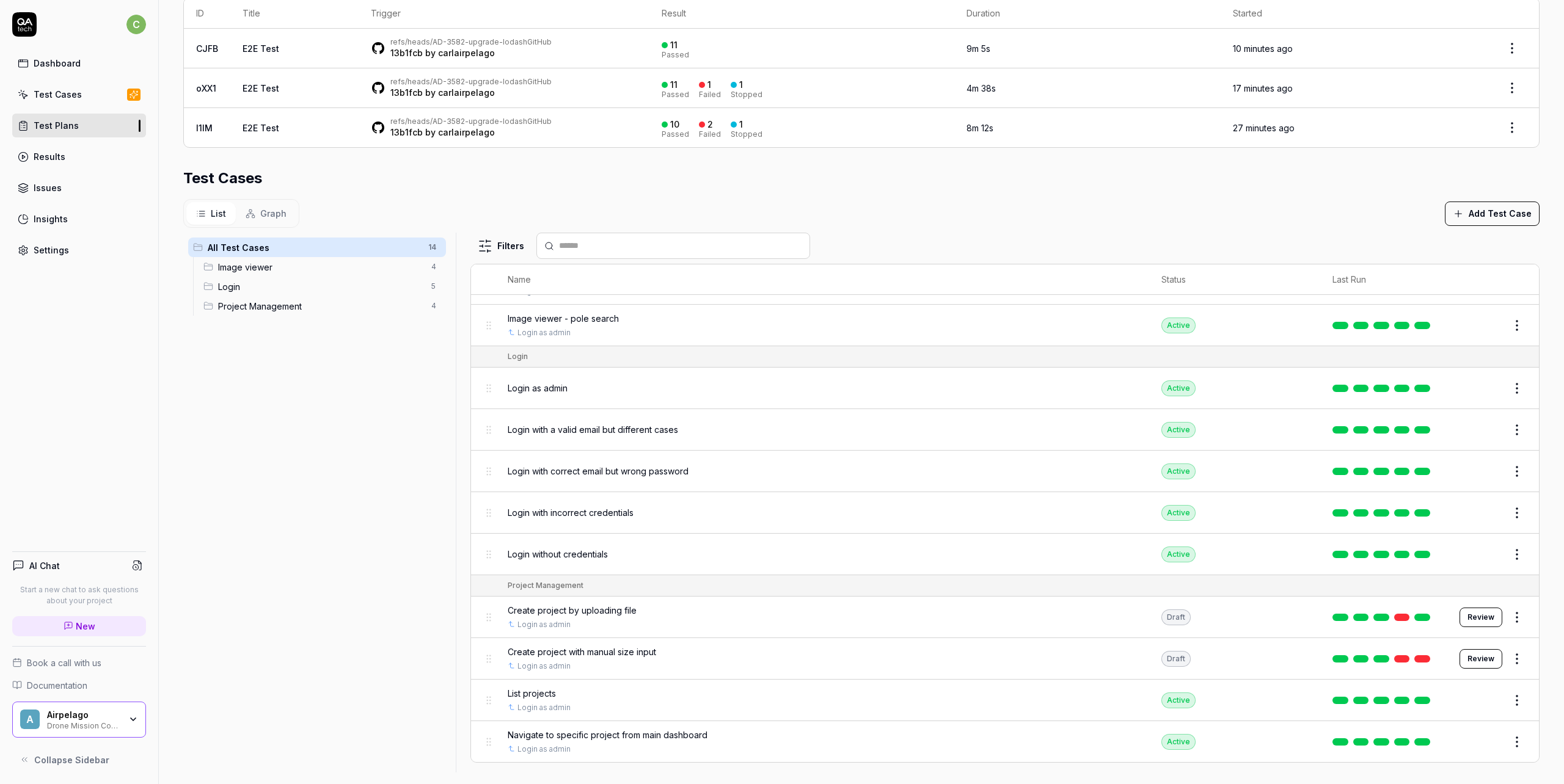
scroll to position [289, 0]
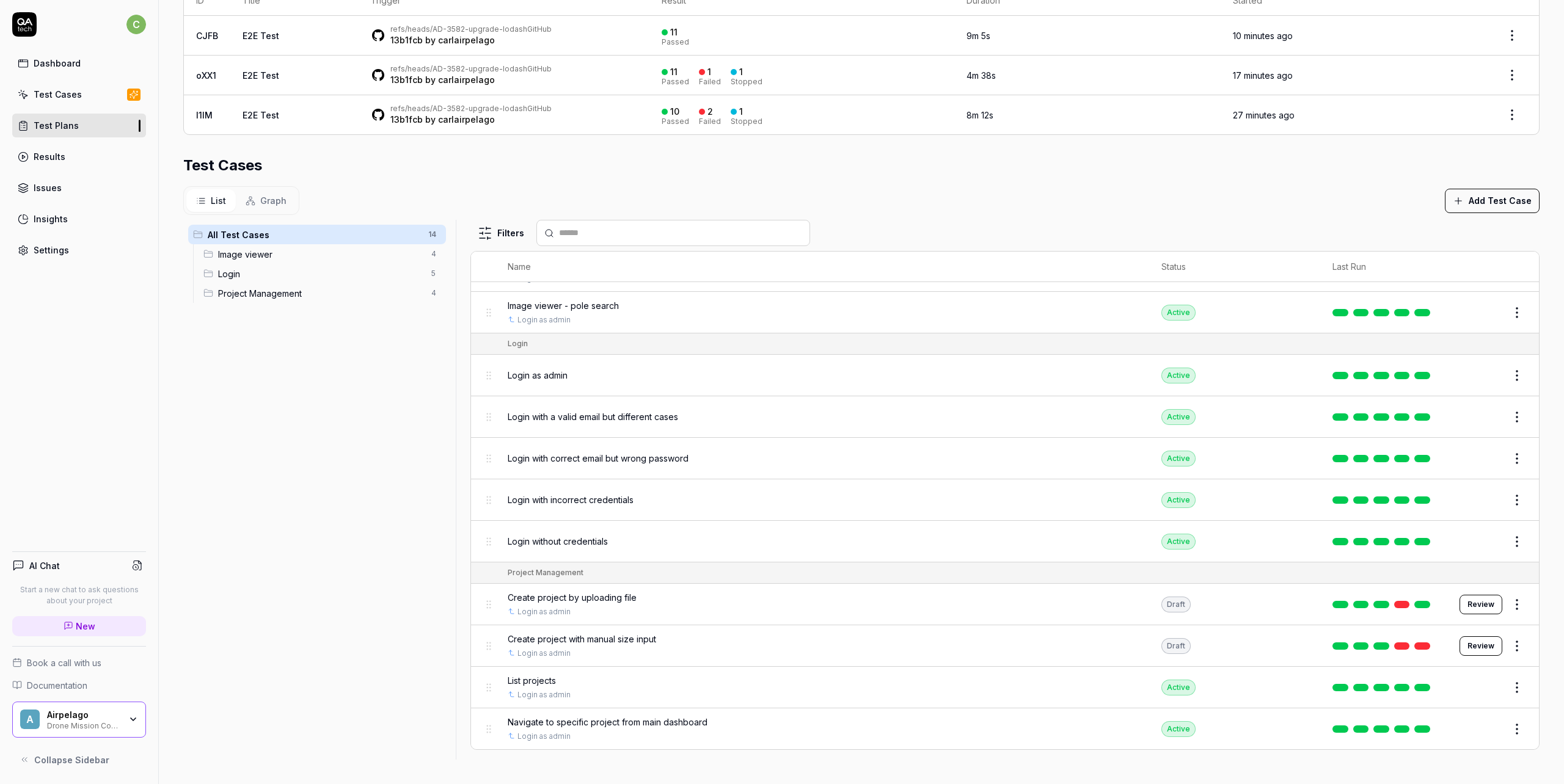
click at [1164, 603] on div "Draft" at bounding box center [1176, 605] width 29 height 16
click at [1493, 602] on html "**********" at bounding box center [782, 392] width 1564 height 784
click at [1494, 578] on button "button" at bounding box center [1489, 581] width 17 height 10
click at [1498, 644] on html "**********" at bounding box center [782, 392] width 1564 height 784
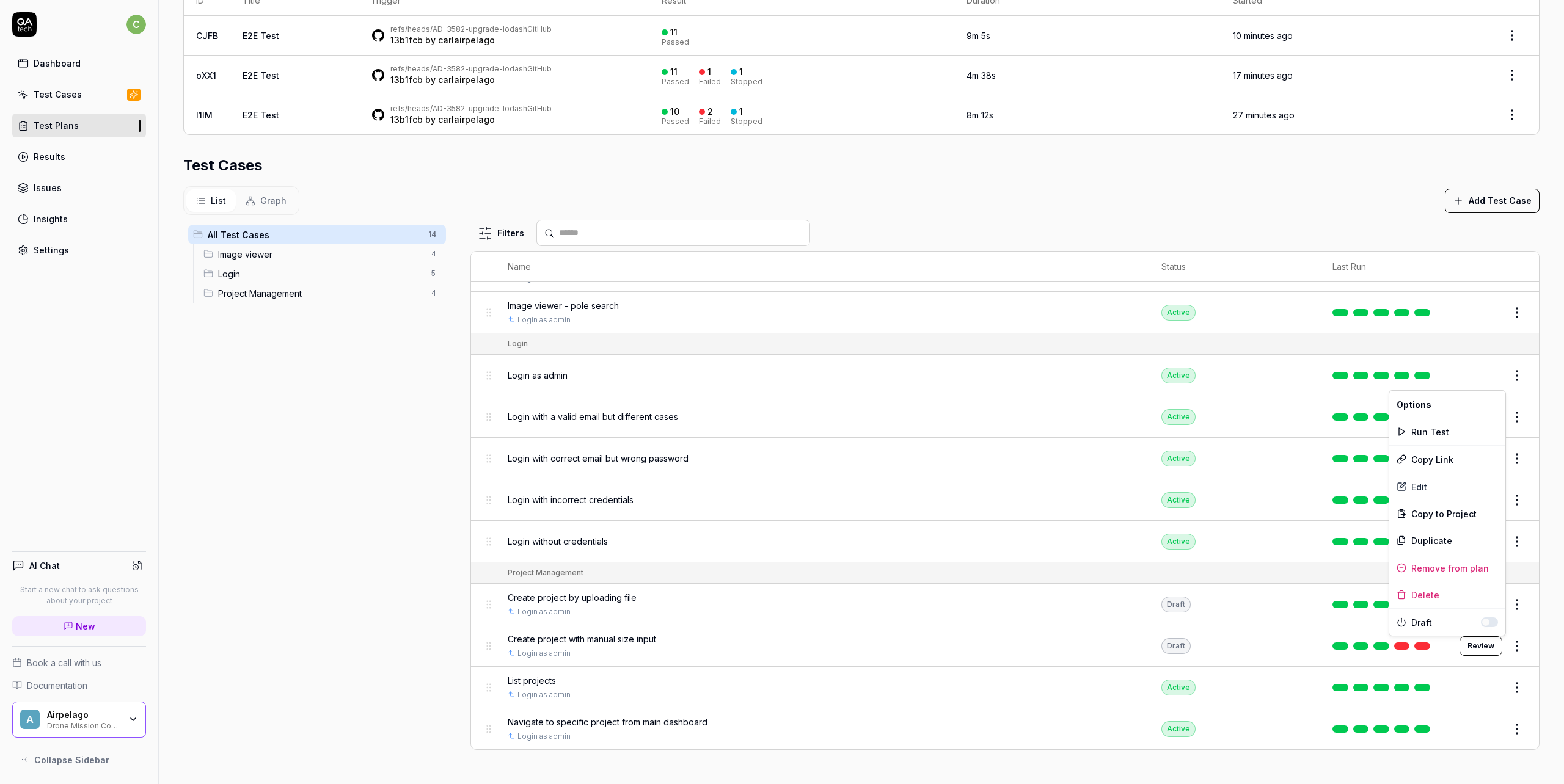
click at [1484, 622] on button "button" at bounding box center [1489, 623] width 17 height 10
click at [1534, 618] on html "**********" at bounding box center [782, 392] width 1564 height 784
